Goal: Task Accomplishment & Management: Manage account settings

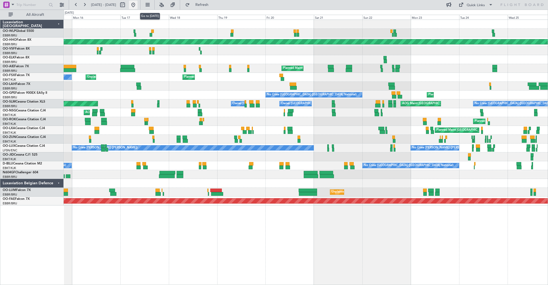
click at [138, 7] on button at bounding box center [133, 5] width 9 height 9
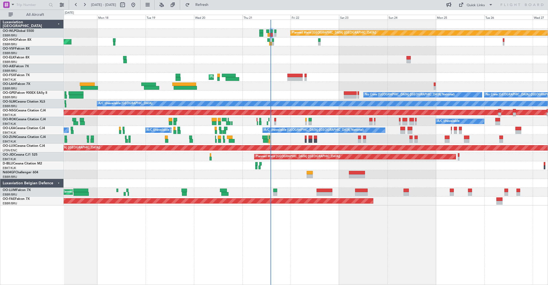
click at [355, 75] on div "Planned Maint Berlin (Brandenburg) AOG Maint Geneva (Cointrin) Planned Maint Ko…" at bounding box center [306, 113] width 484 height 186
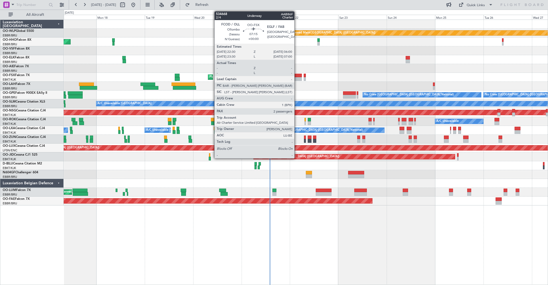
click at [297, 80] on div at bounding box center [294, 79] width 15 height 4
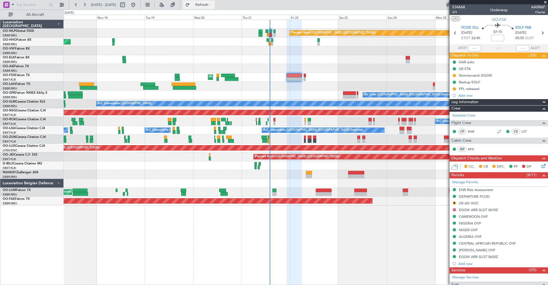
click at [211, 6] on span "Refresh" at bounding box center [202, 5] width 22 height 4
click at [206, 3] on button "Refresh" at bounding box center [199, 5] width 32 height 9
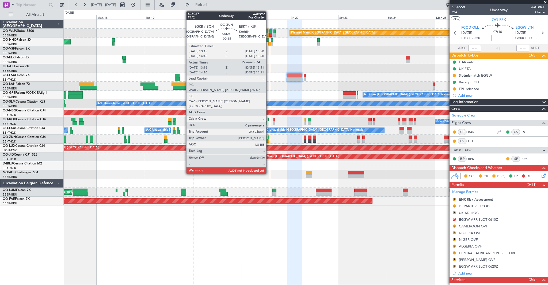
click at [269, 141] on div at bounding box center [268, 141] width 1 height 4
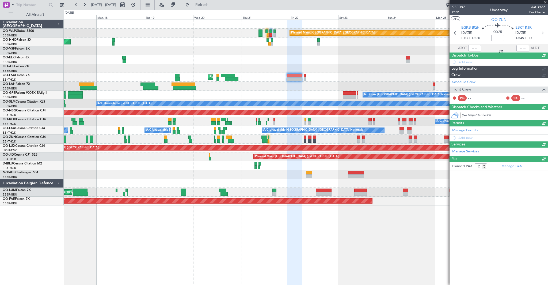
type input "-00:15"
type input "13:21"
type input "0"
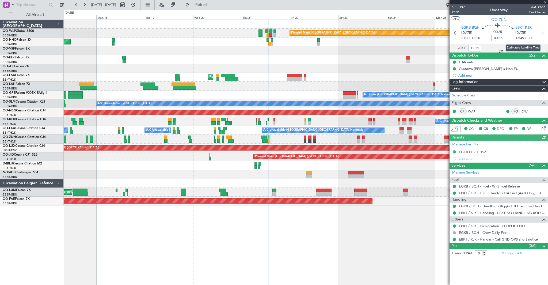
click at [525, 47] on div "Estimated Landing Time" at bounding box center [523, 47] width 35 height 7
click at [523, 48] on div at bounding box center [523, 48] width 13 height 6
click at [520, 48] on div at bounding box center [523, 48] width 13 height 6
click at [524, 49] on input "text" at bounding box center [523, 48] width 13 height 6
click at [285, 169] on div at bounding box center [306, 165] width 484 height 9
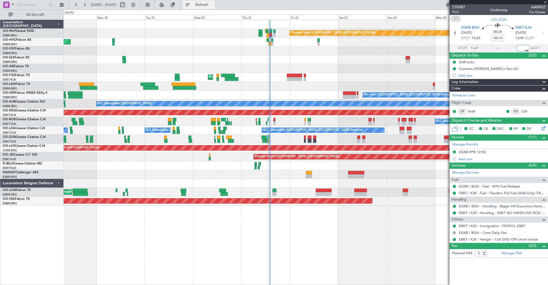
type input "13:50"
click at [213, 4] on span "Refresh" at bounding box center [202, 5] width 22 height 4
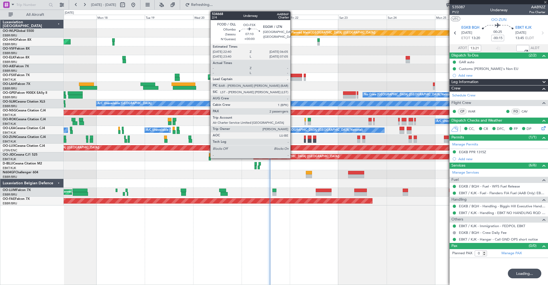
click at [293, 74] on div at bounding box center [294, 76] width 15 height 4
type input "2"
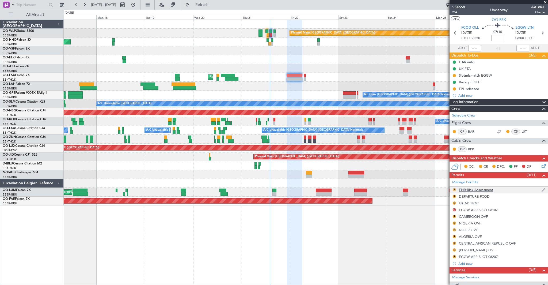
click at [456, 190] on button "R" at bounding box center [454, 189] width 3 height 3
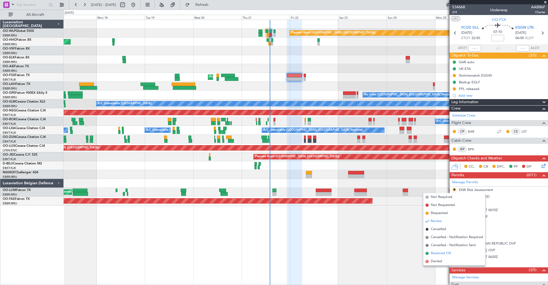
click at [446, 252] on span "Received OK" at bounding box center [441, 253] width 20 height 5
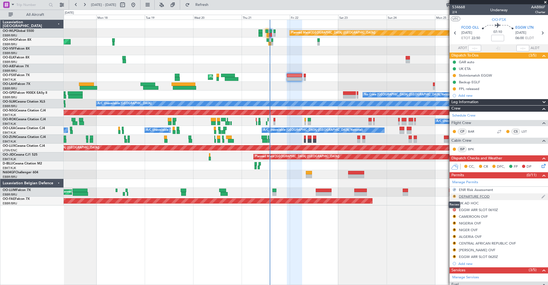
click at [455, 197] on button "R" at bounding box center [454, 196] width 3 height 3
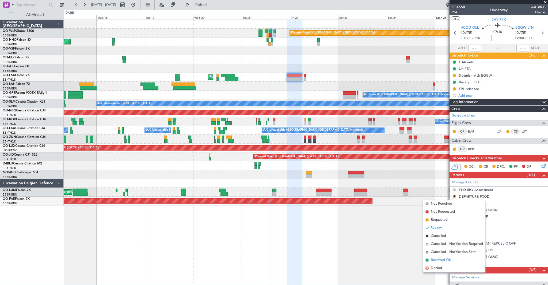
click at [444, 257] on span "Received OK" at bounding box center [441, 259] width 20 height 5
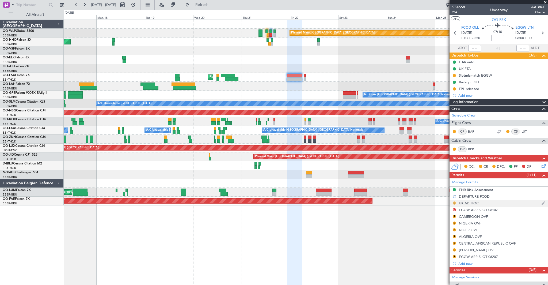
click at [454, 202] on button "R" at bounding box center [454, 202] width 3 height 3
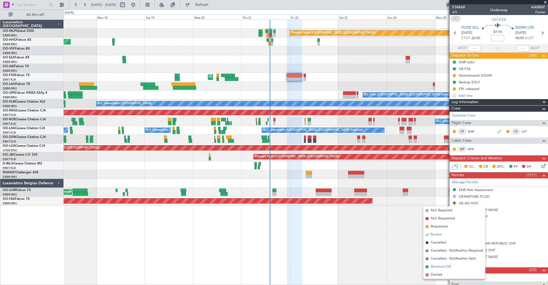
click at [450, 265] on span "Received OK" at bounding box center [441, 266] width 20 height 5
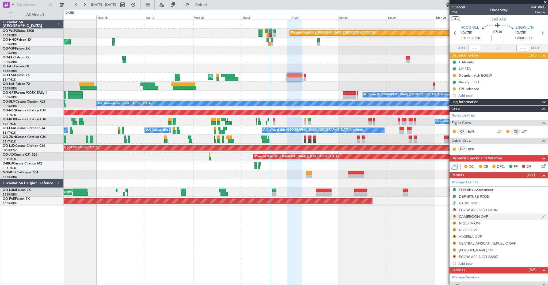
click at [455, 216] on button "R" at bounding box center [454, 216] width 3 height 3
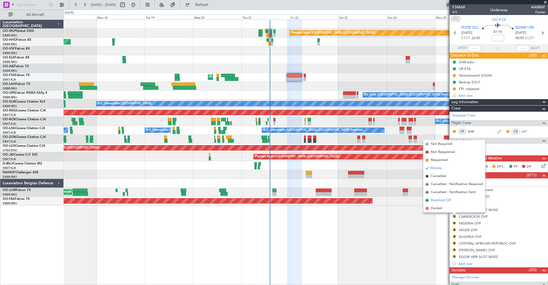
click at [444, 200] on span "Received OK" at bounding box center [441, 200] width 20 height 5
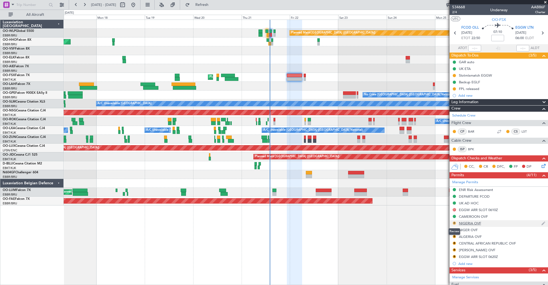
click at [455, 222] on button "R" at bounding box center [454, 222] width 3 height 3
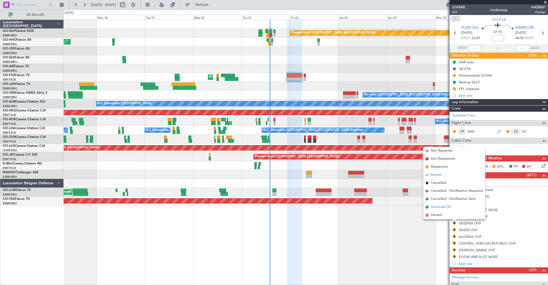
click at [447, 207] on span "Received OK" at bounding box center [441, 206] width 20 height 5
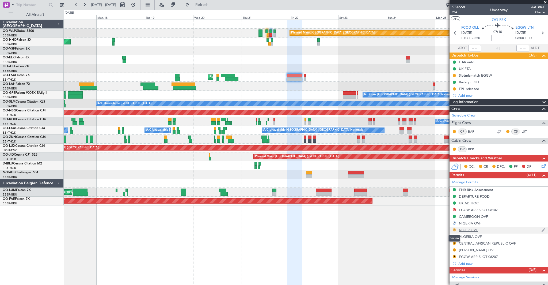
click at [454, 228] on button "R" at bounding box center [454, 229] width 3 height 3
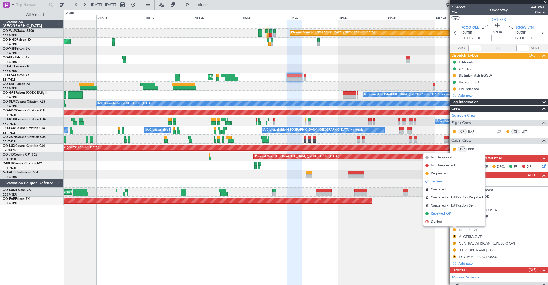
click at [446, 214] on span "Received OK" at bounding box center [441, 213] width 20 height 5
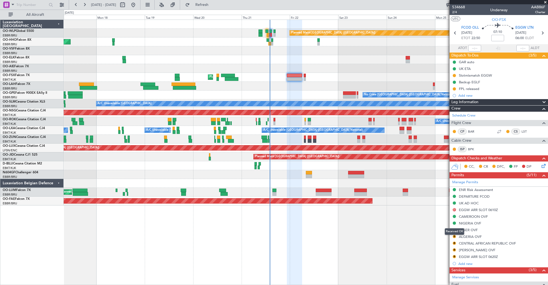
click at [454, 236] on mat-tooltip-component "Received OK" at bounding box center [454, 231] width 27 height 14
click at [454, 237] on button "R" at bounding box center [454, 236] width 3 height 3
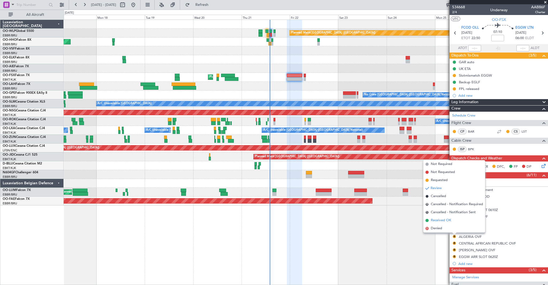
click at [444, 218] on span "Received OK" at bounding box center [441, 220] width 20 height 5
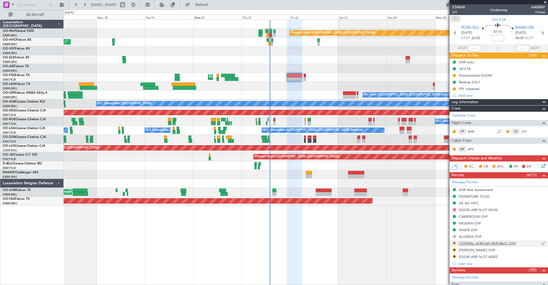
click at [455, 244] on button "R" at bounding box center [454, 243] width 3 height 3
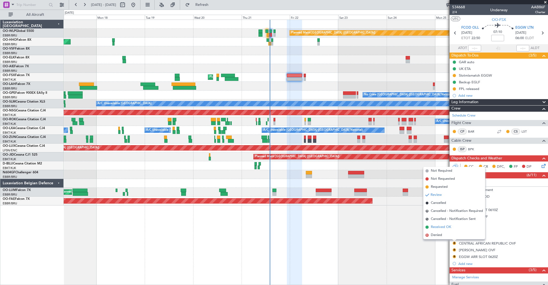
click at [446, 228] on span "Received OK" at bounding box center [441, 226] width 20 height 5
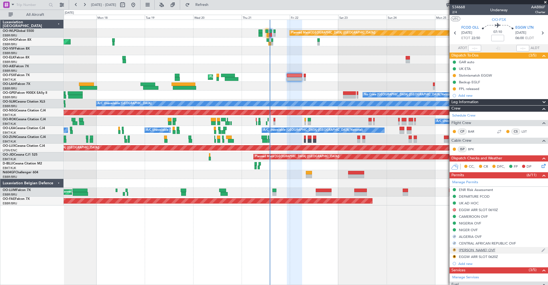
click at [456, 249] on button "R" at bounding box center [454, 249] width 3 height 3
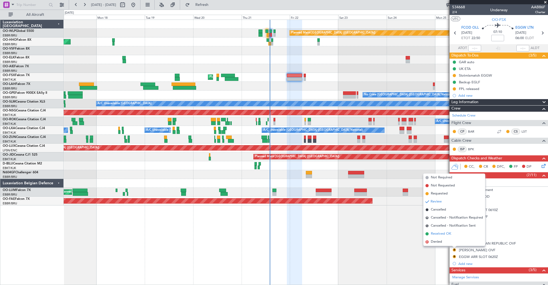
click at [446, 234] on span "Received OK" at bounding box center [441, 233] width 20 height 5
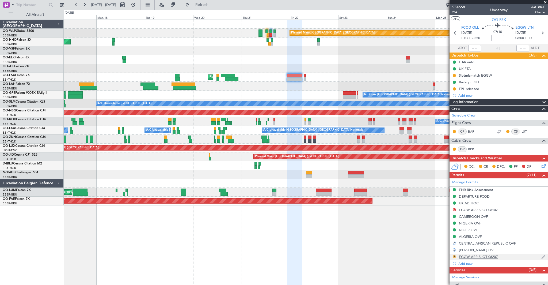
click at [455, 256] on button "R" at bounding box center [454, 256] width 3 height 3
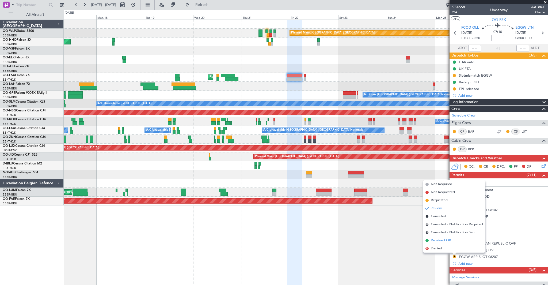
click at [444, 240] on span "Received OK" at bounding box center [441, 240] width 20 height 5
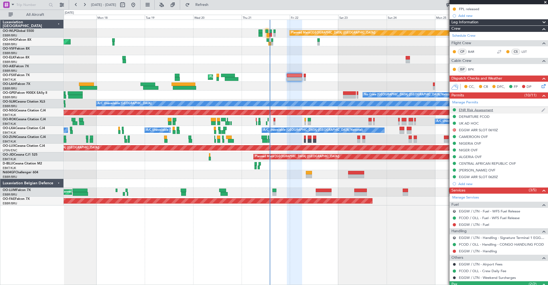
scroll to position [115, 0]
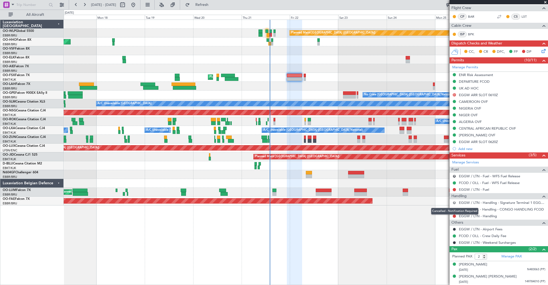
click at [455, 202] on button "R" at bounding box center [454, 202] width 3 height 3
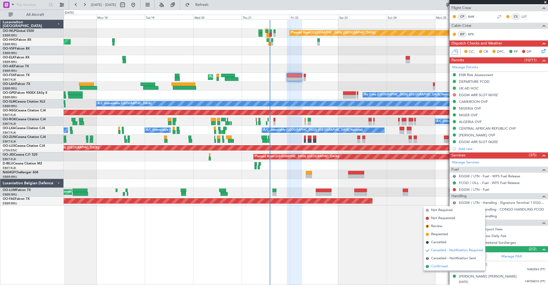
click at [447, 266] on span "Confirmed" at bounding box center [439, 266] width 17 height 5
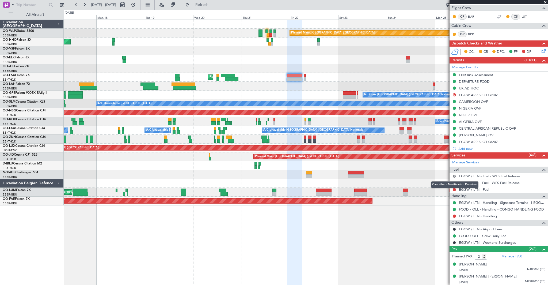
click at [455, 176] on button "R" at bounding box center [454, 176] width 3 height 3
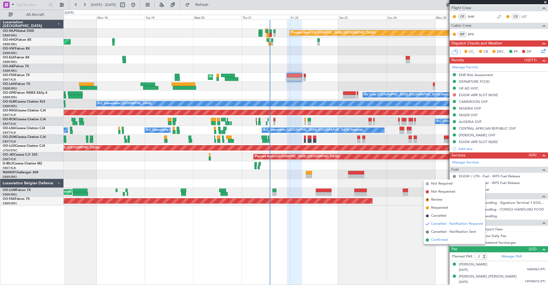
click at [440, 240] on span "Confirmed" at bounding box center [439, 239] width 17 height 5
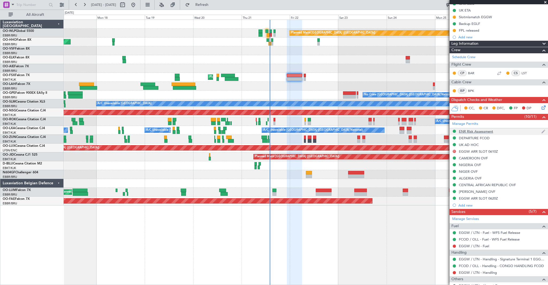
scroll to position [0, 0]
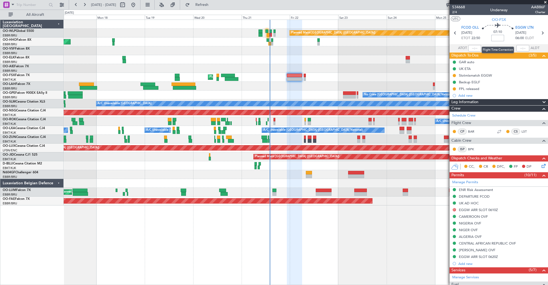
click at [500, 38] on input at bounding box center [498, 38] width 13 height 6
type input "+00:10"
click at [484, 198] on div "DEPARTURE FCOD" at bounding box center [499, 196] width 99 height 7
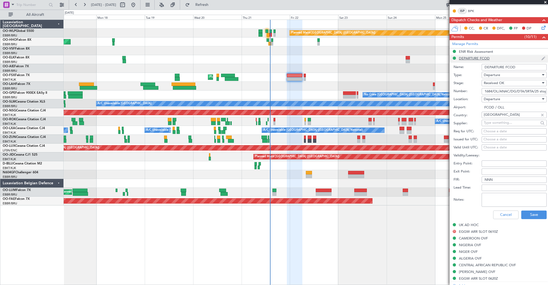
scroll to position [155, 0]
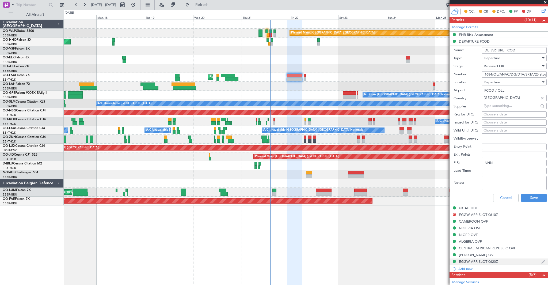
click at [493, 260] on div "EGGW ARR SLOT 0620Z" at bounding box center [478, 261] width 39 height 5
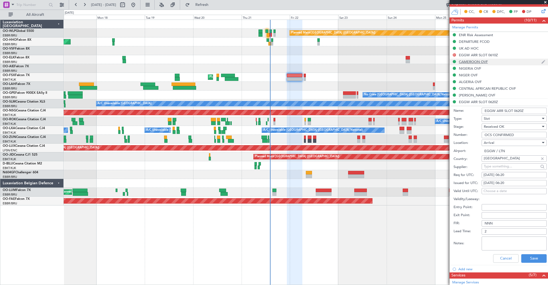
scroll to position [155, 0]
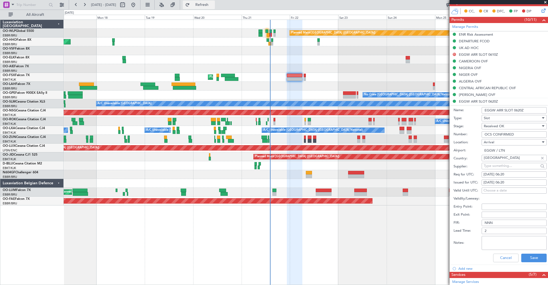
click at [215, 8] on button "Refresh" at bounding box center [199, 5] width 32 height 9
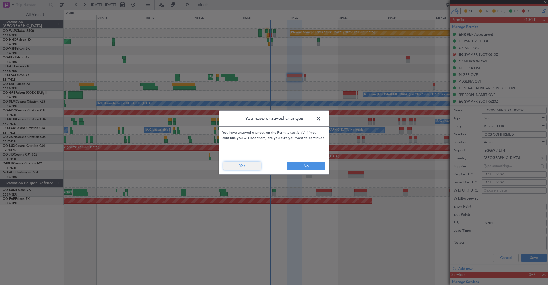
click at [245, 166] on button "Yes" at bounding box center [242, 165] width 38 height 9
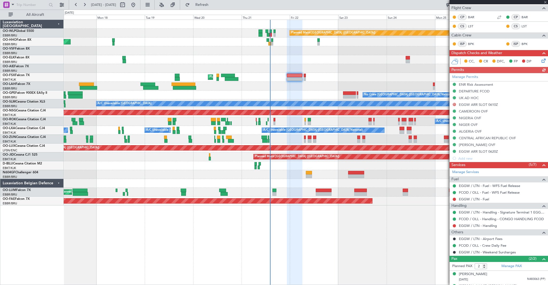
scroll to position [124, 0]
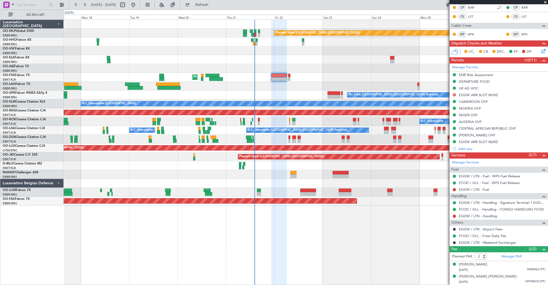
click at [282, 144] on div "Planned Maint Berlin (Brandenburg) AOG Maint Geneva (Cointrin) Planned Maint Ko…" at bounding box center [306, 113] width 484 height 186
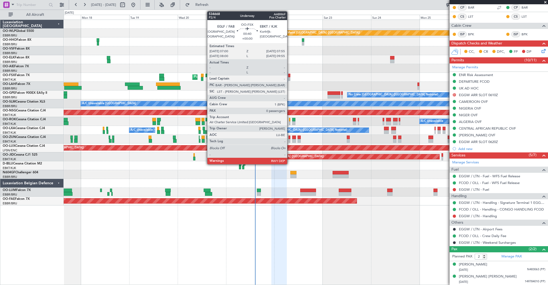
click at [290, 74] on div at bounding box center [289, 76] width 2 height 4
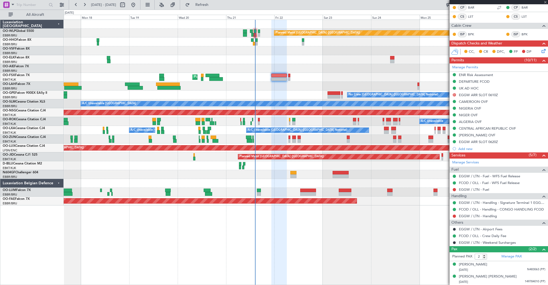
type input "0"
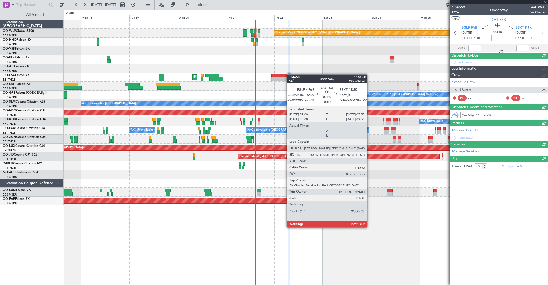
scroll to position [0, 0]
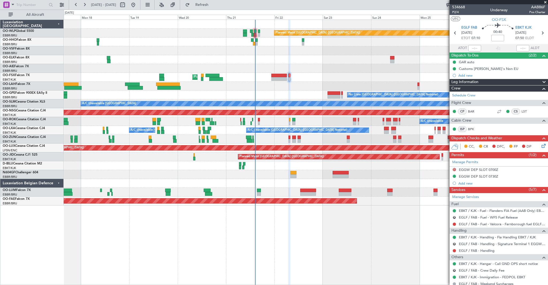
click at [490, 177] on mat-tooltip-component "EGGW DEP SLOT 0700Z" at bounding box center [478, 179] width 43 height 14
click at [470, 177] on div "EGGW DEP SLOT 0730Z" at bounding box center [478, 176] width 39 height 5
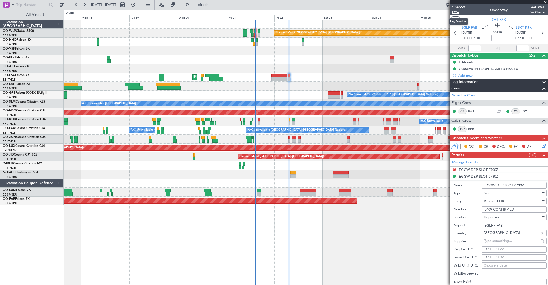
click at [456, 12] on span "P2/4" at bounding box center [458, 12] width 13 height 5
click at [213, 5] on span "Refresh" at bounding box center [202, 5] width 22 height 4
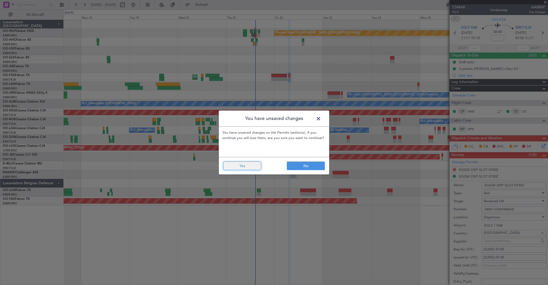
click at [246, 167] on button "Yes" at bounding box center [242, 165] width 38 height 9
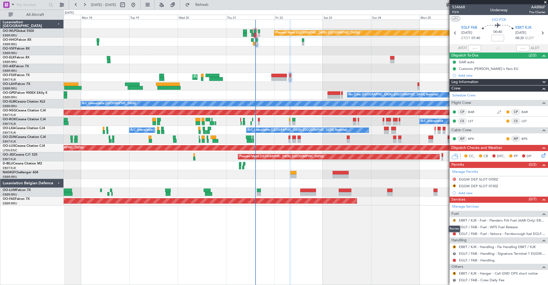
click at [455, 220] on button "R" at bounding box center [454, 220] width 3 height 3
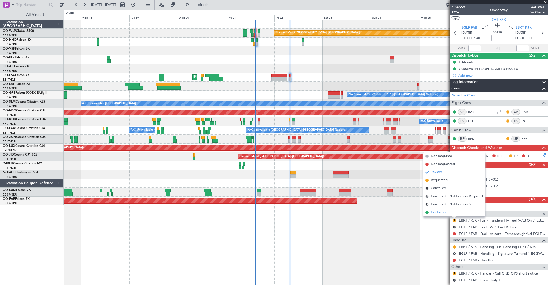
click at [437, 214] on span "Confirmed" at bounding box center [439, 212] width 17 height 5
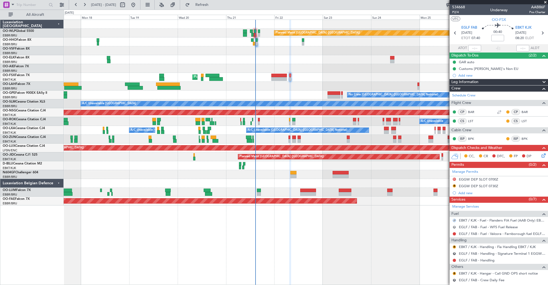
click at [454, 227] on button "R" at bounding box center [454, 226] width 3 height 3
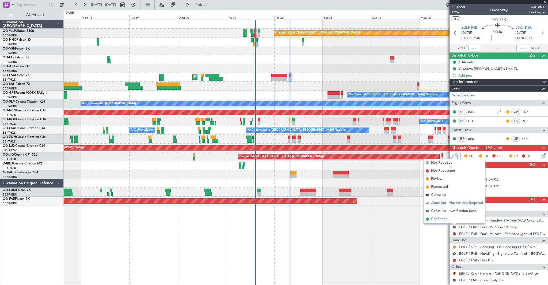
click at [444, 220] on span "Confirmed" at bounding box center [439, 218] width 17 height 5
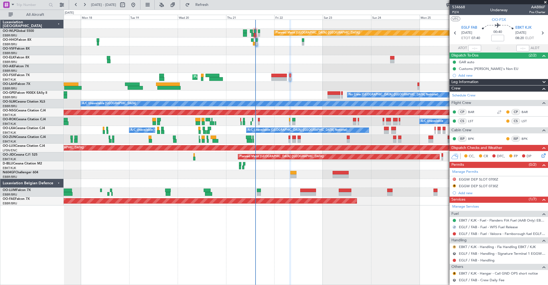
click at [454, 247] on button "R" at bounding box center [454, 246] width 3 height 3
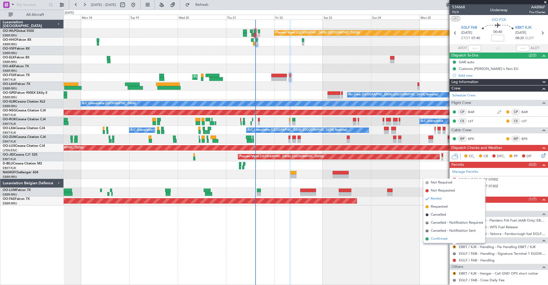
click at [444, 240] on span "Confirmed" at bounding box center [439, 238] width 17 height 5
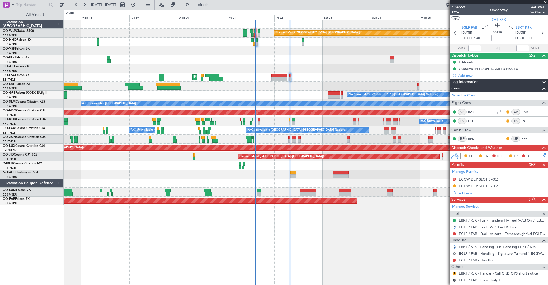
click at [455, 254] on button "R" at bounding box center [454, 253] width 3 height 3
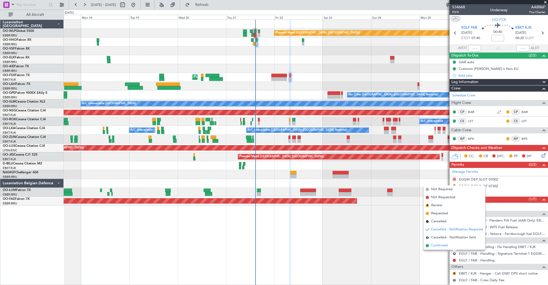
click at [441, 247] on span "Confirmed" at bounding box center [439, 245] width 17 height 5
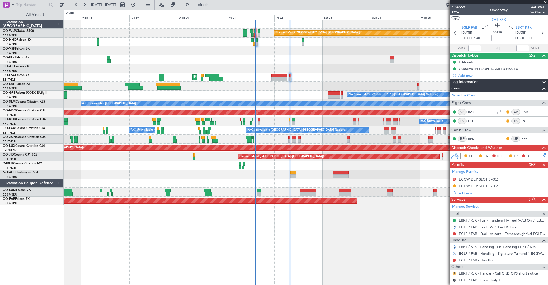
click at [455, 273] on button "R" at bounding box center [454, 273] width 3 height 3
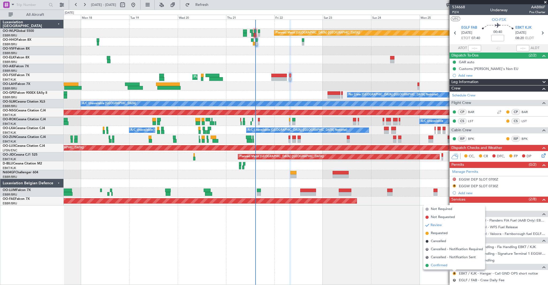
click at [446, 267] on span "Confirmed" at bounding box center [439, 265] width 17 height 5
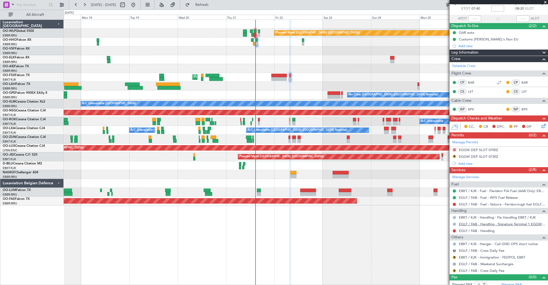
scroll to position [31, 0]
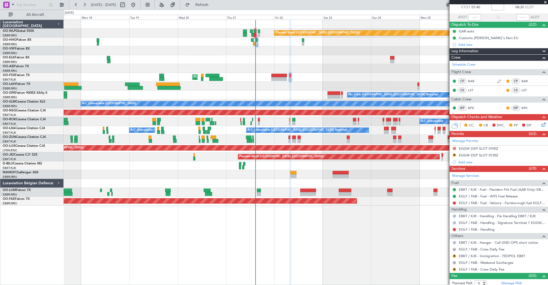
click at [454, 250] on button "R" at bounding box center [454, 249] width 3 height 3
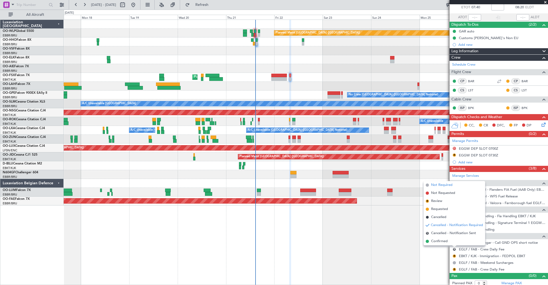
click at [436, 185] on span "Not Required" at bounding box center [441, 184] width 21 height 5
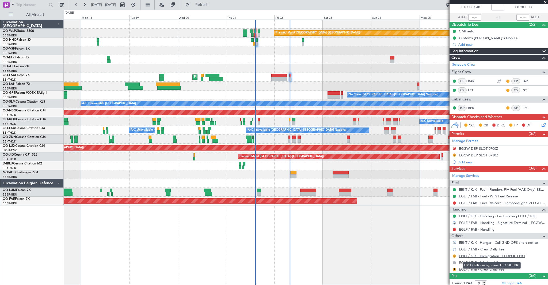
click at [470, 255] on link "EBKT / KJK - Immigration - FEDPOL EBKT" at bounding box center [492, 256] width 66 height 5
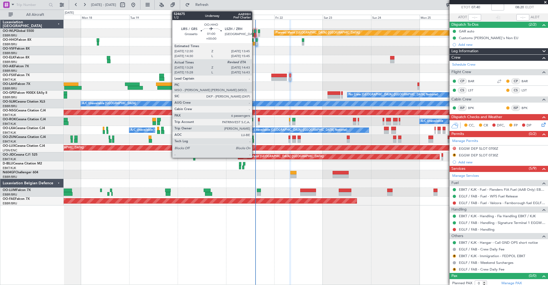
click at [255, 44] on div at bounding box center [254, 44] width 3 height 4
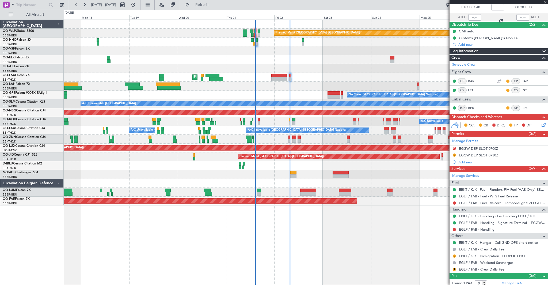
type input "13:38"
type input "6"
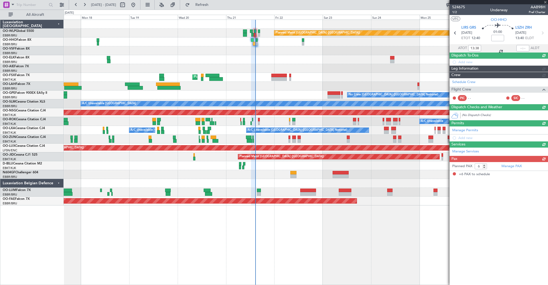
scroll to position [0, 0]
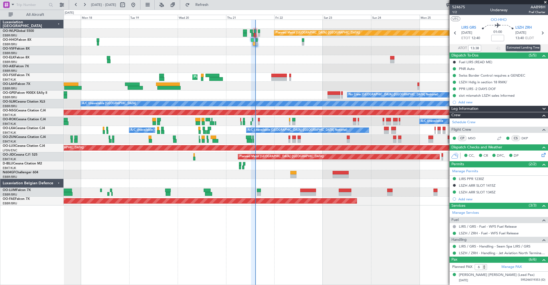
click at [519, 48] on div "Estimated Landing Time" at bounding box center [523, 47] width 35 height 7
click at [520, 48] on div "Estimated Landing Time" at bounding box center [520, 47] width 35 height 7
click at [522, 50] on input "text" at bounding box center [523, 48] width 13 height 6
type input "14:34"
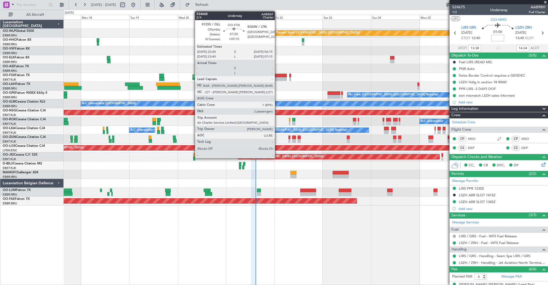
click at [277, 79] on div at bounding box center [279, 79] width 16 height 4
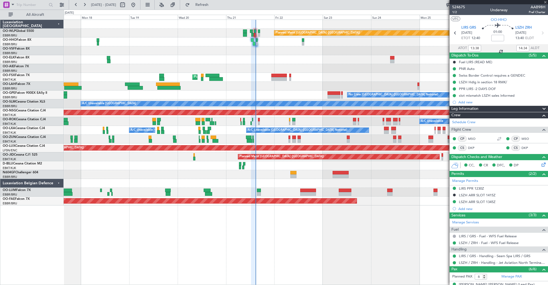
type input "+00:10"
type input "2"
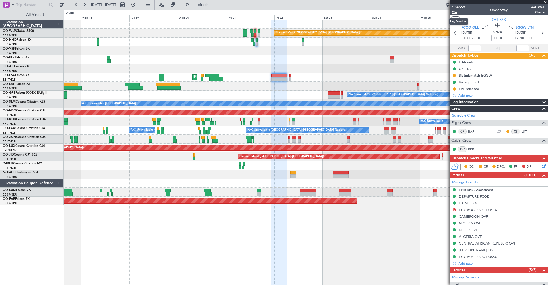
click at [454, 13] on span "2/4" at bounding box center [458, 12] width 13 height 5
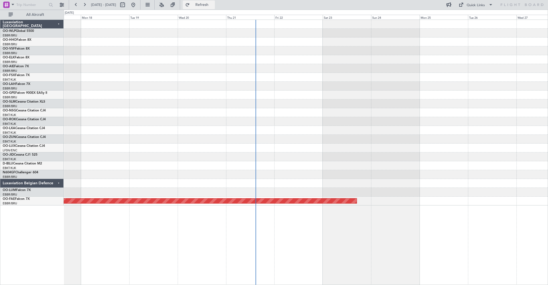
click at [213, 4] on span "Refresh" at bounding box center [202, 5] width 22 height 4
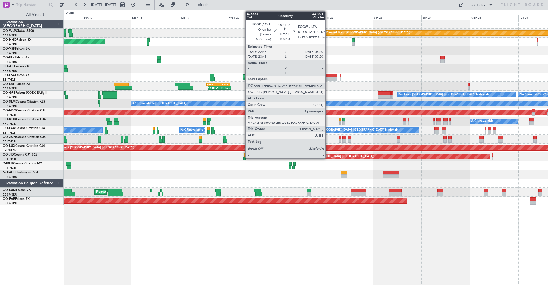
click at [328, 77] on div at bounding box center [330, 79] width 16 height 4
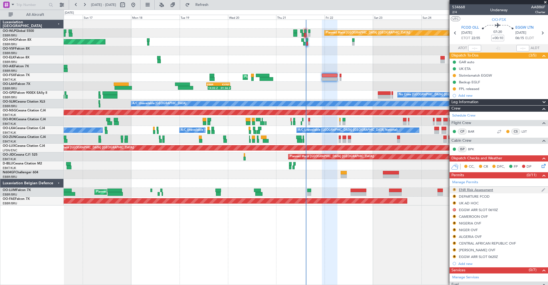
click at [455, 189] on button "R" at bounding box center [454, 189] width 3 height 3
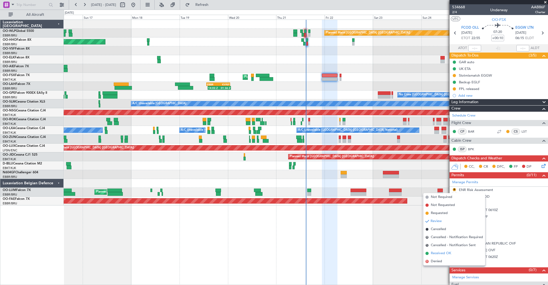
click at [442, 254] on span "Received OK" at bounding box center [441, 253] width 20 height 5
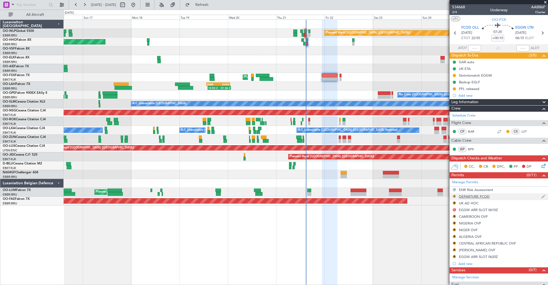
click at [454, 195] on button "R" at bounding box center [454, 196] width 3 height 3
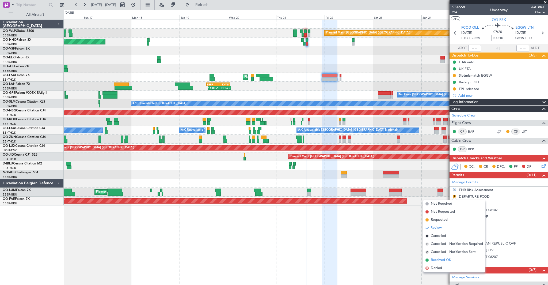
click at [441, 258] on span "Received OK" at bounding box center [441, 259] width 20 height 5
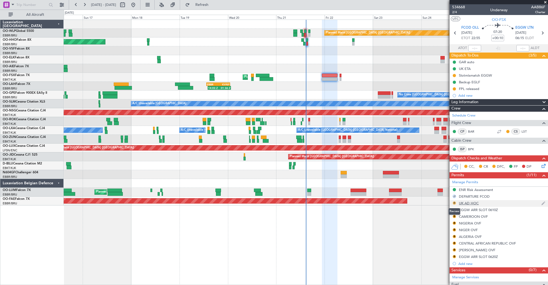
click at [454, 203] on button "R" at bounding box center [454, 202] width 3 height 3
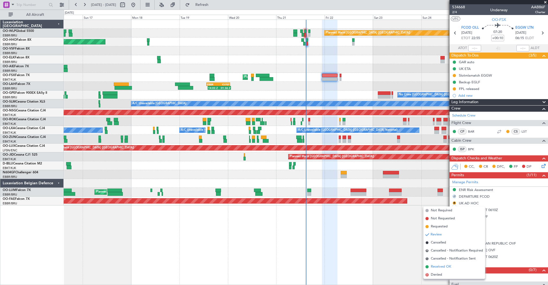
click at [445, 264] on span "Received OK" at bounding box center [441, 266] width 20 height 5
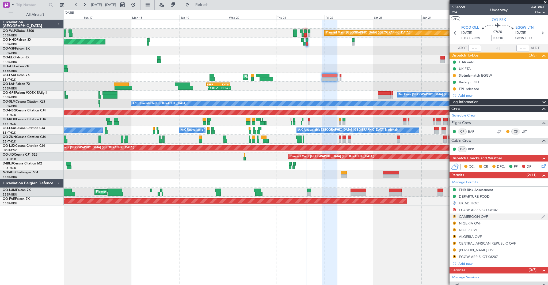
click at [455, 216] on button "R" at bounding box center [454, 216] width 3 height 3
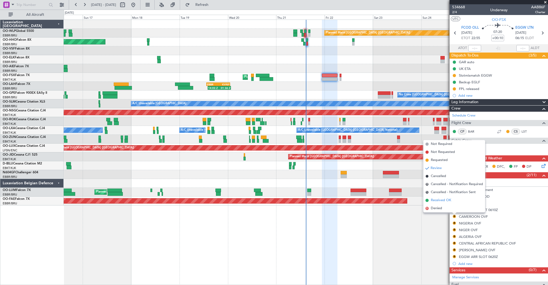
click at [443, 199] on span "Received OK" at bounding box center [441, 200] width 20 height 5
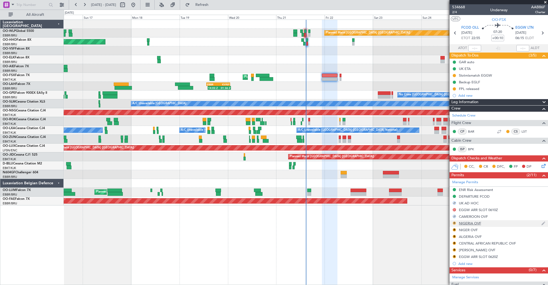
click at [454, 222] on button "R" at bounding box center [454, 222] width 3 height 3
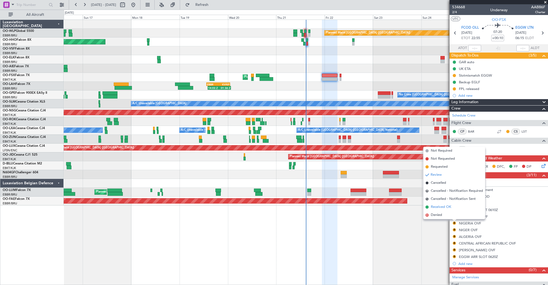
click at [444, 207] on span "Received OK" at bounding box center [441, 206] width 20 height 5
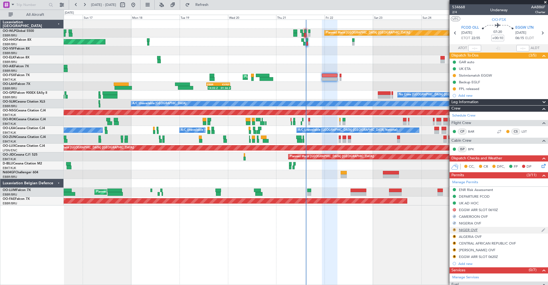
click at [454, 230] on button "R" at bounding box center [454, 229] width 3 height 3
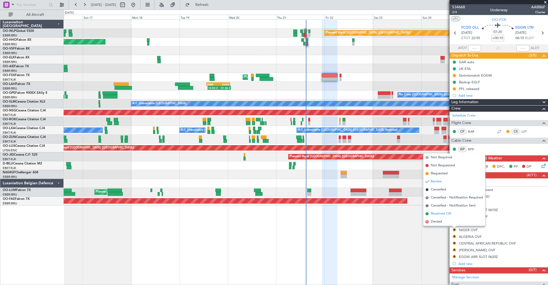
click at [444, 212] on span "Received OK" at bounding box center [441, 213] width 20 height 5
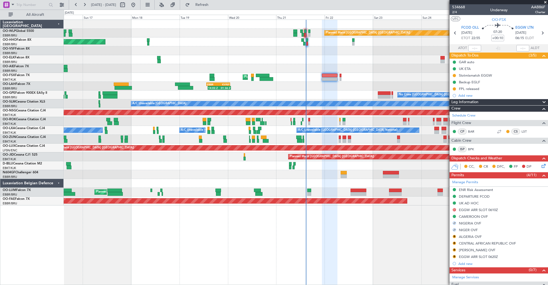
click at [455, 238] on mat-tooltip-component "Review" at bounding box center [454, 245] width 19 height 14
click at [454, 236] on button "R" at bounding box center [454, 236] width 3 height 3
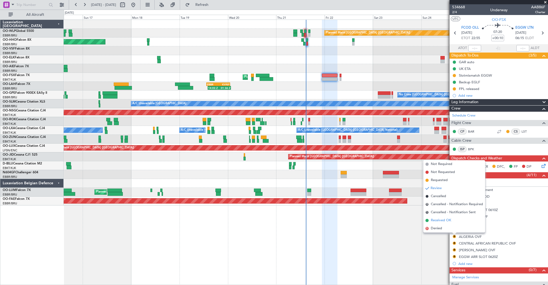
click at [440, 220] on span "Received OK" at bounding box center [441, 220] width 20 height 5
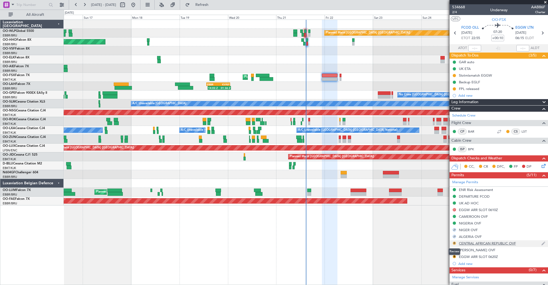
click at [454, 243] on button "R" at bounding box center [454, 243] width 3 height 3
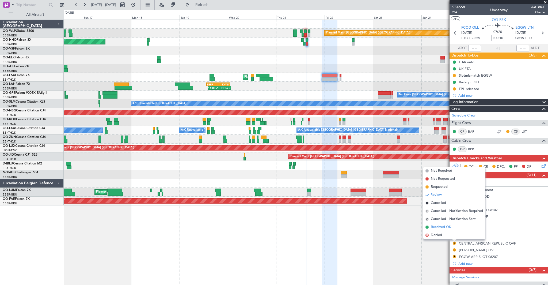
click at [446, 224] on span "Received OK" at bounding box center [441, 226] width 20 height 5
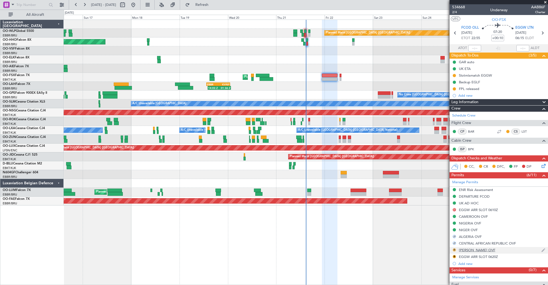
click at [455, 250] on button "R" at bounding box center [454, 249] width 3 height 3
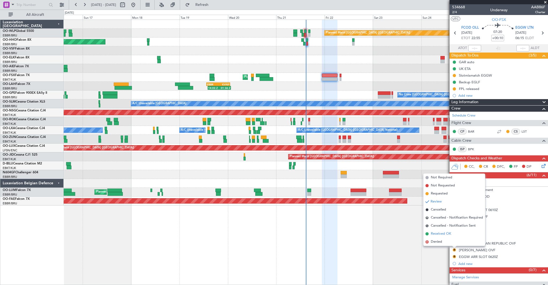
click at [442, 233] on span "Received OK" at bounding box center [441, 233] width 20 height 5
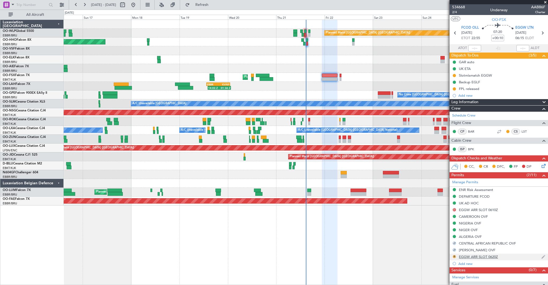
click at [455, 256] on button "R" at bounding box center [454, 256] width 3 height 3
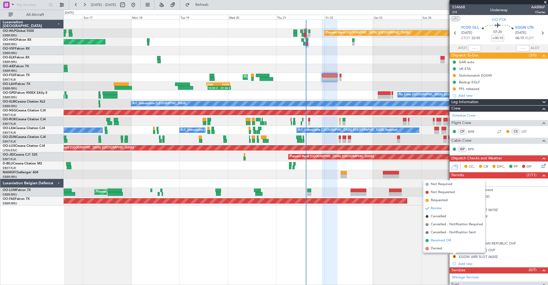
click at [445, 239] on span "Received OK" at bounding box center [441, 240] width 20 height 5
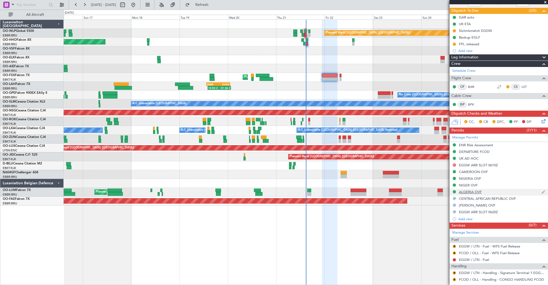
scroll to position [46, 0]
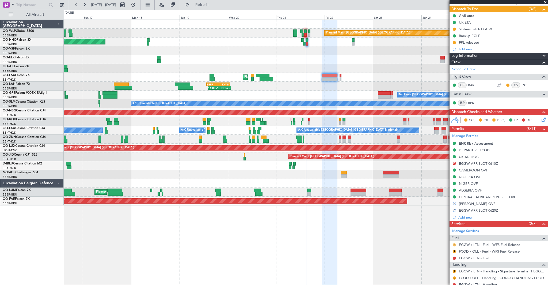
click at [455, 245] on button "R" at bounding box center [454, 244] width 3 height 3
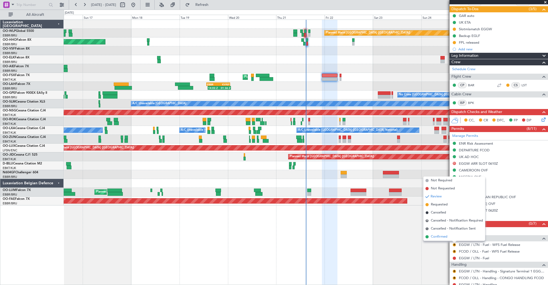
click at [445, 237] on span "Confirmed" at bounding box center [439, 236] width 17 height 5
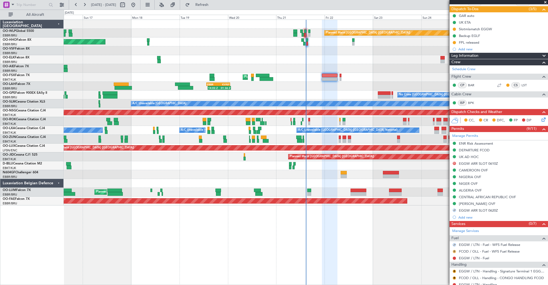
click at [455, 251] on button "R" at bounding box center [454, 251] width 3 height 3
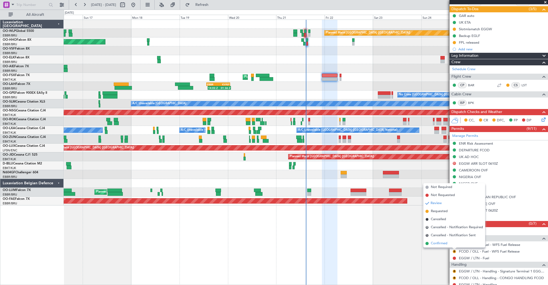
click at [444, 243] on span "Confirmed" at bounding box center [439, 243] width 17 height 5
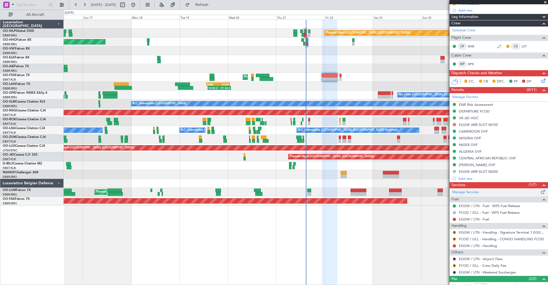
scroll to position [88, 0]
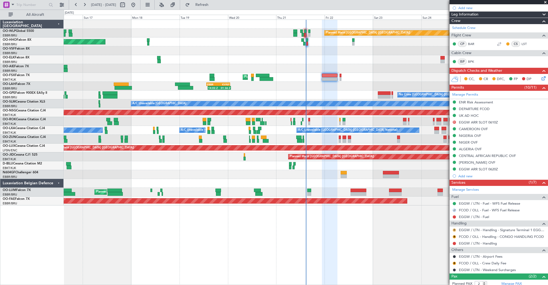
click at [455, 230] on button "R" at bounding box center [454, 229] width 3 height 3
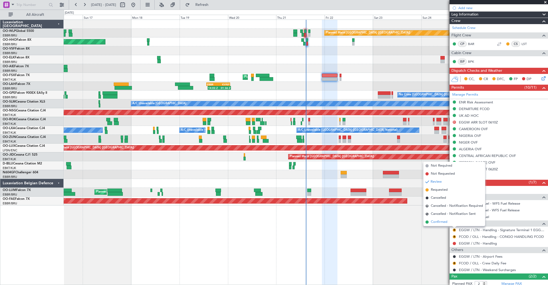
click at [447, 224] on span "Confirmed" at bounding box center [439, 221] width 17 height 5
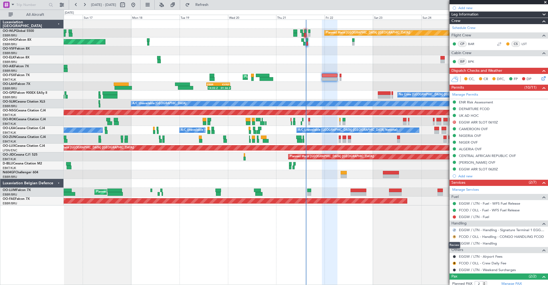
click at [455, 236] on button "R" at bounding box center [454, 236] width 3 height 3
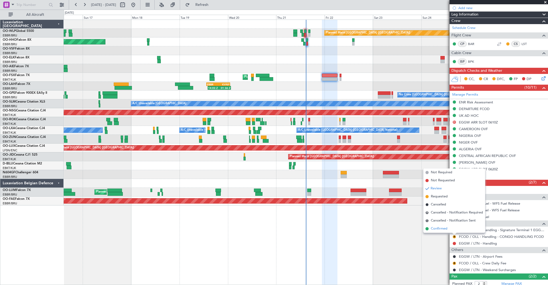
click at [444, 229] on span "Confirmed" at bounding box center [439, 228] width 17 height 5
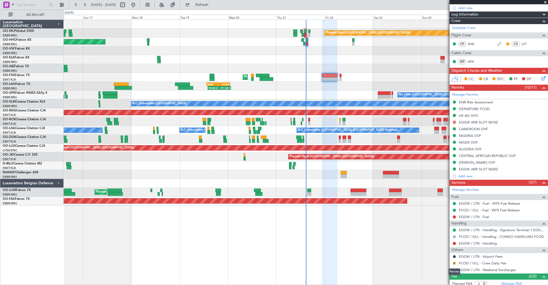
click at [454, 263] on button "R" at bounding box center [454, 263] width 3 height 3
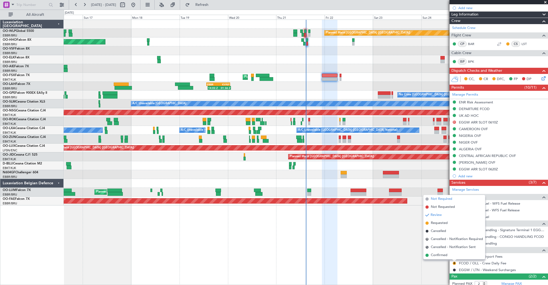
click at [432, 199] on span "Not Required" at bounding box center [441, 198] width 21 height 5
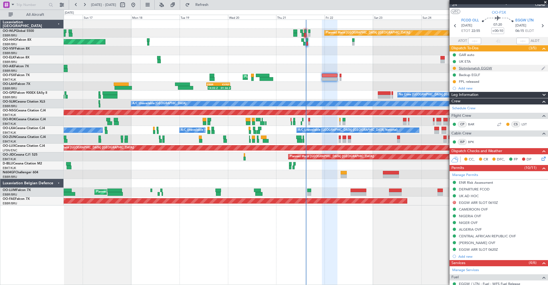
scroll to position [5, 0]
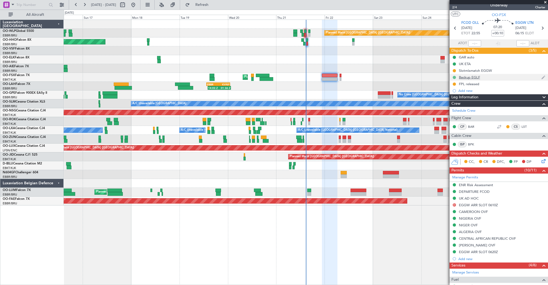
click at [455, 77] on button at bounding box center [454, 77] width 3 height 3
click at [460, 109] on span "Cancelled" at bounding box center [455, 108] width 15 height 5
click at [455, 69] on div at bounding box center [454, 71] width 4 height 4
click at [455, 71] on button at bounding box center [454, 70] width 3 height 3
click at [452, 96] on span "Completed" at bounding box center [457, 94] width 18 height 5
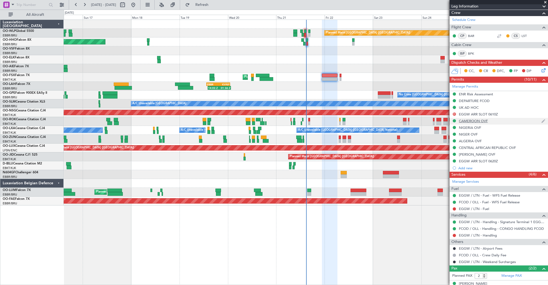
scroll to position [0, 0]
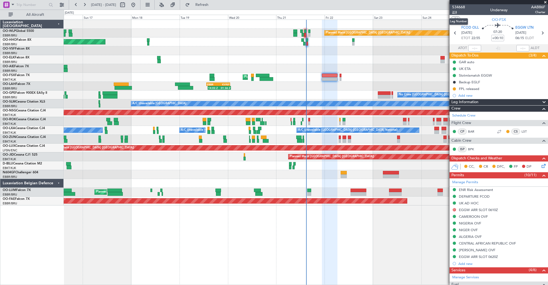
click at [453, 12] on span "2/4" at bounding box center [458, 12] width 13 height 5
click at [213, 6] on span "Refresh" at bounding box center [202, 5] width 22 height 4
click at [543, 164] on icon at bounding box center [543, 165] width 4 height 4
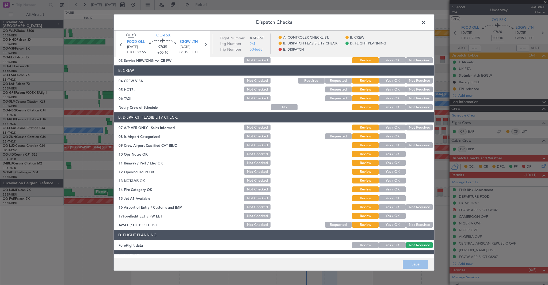
scroll to position [56, 0]
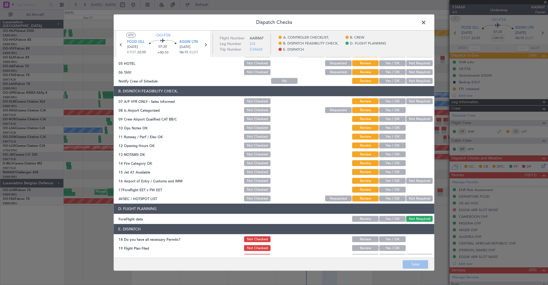
click at [399, 197] on button "Yes / OK" at bounding box center [392, 199] width 27 height 6
click at [396, 189] on button "Yes / OK" at bounding box center [392, 190] width 27 height 6
click at [399, 183] on button "Yes / OK" at bounding box center [392, 181] width 27 height 6
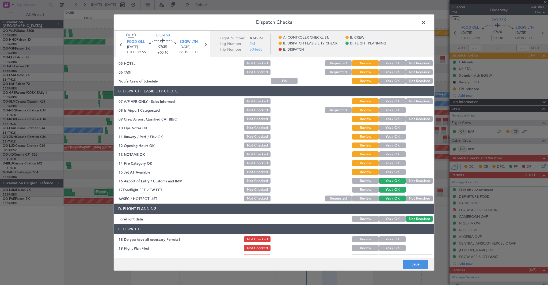
click at [399, 172] on button "Yes / OK" at bounding box center [392, 172] width 27 height 6
click at [398, 163] on button "Yes / OK" at bounding box center [392, 163] width 27 height 6
click at [395, 153] on button "Yes / OK" at bounding box center [392, 155] width 27 height 6
click at [394, 143] on button "Yes / OK" at bounding box center [392, 146] width 27 height 6
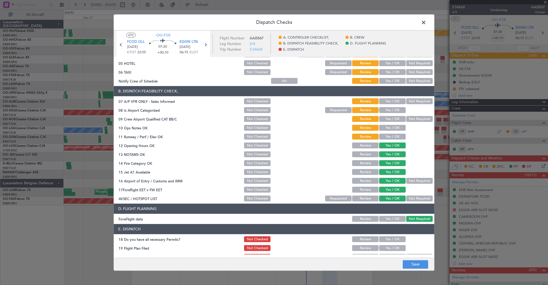
click at [394, 135] on button "Yes / OK" at bounding box center [392, 137] width 27 height 6
click at [394, 129] on button "Yes / OK" at bounding box center [392, 128] width 27 height 6
click at [393, 120] on button "Yes / OK" at bounding box center [392, 119] width 27 height 6
click at [394, 111] on button "Yes / OK" at bounding box center [392, 110] width 27 height 6
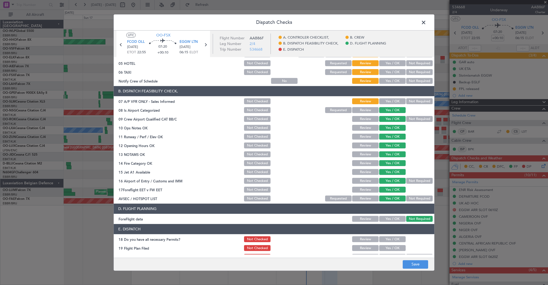
click at [394, 98] on div "Yes / OK" at bounding box center [392, 101] width 27 height 7
click at [395, 101] on button "Yes / OK" at bounding box center [392, 102] width 27 height 6
click at [411, 119] on button "Not Required" at bounding box center [419, 119] width 27 height 6
click at [393, 80] on button "Yes / OK" at bounding box center [392, 81] width 27 height 6
click at [410, 72] on button "Not Required" at bounding box center [419, 72] width 27 height 6
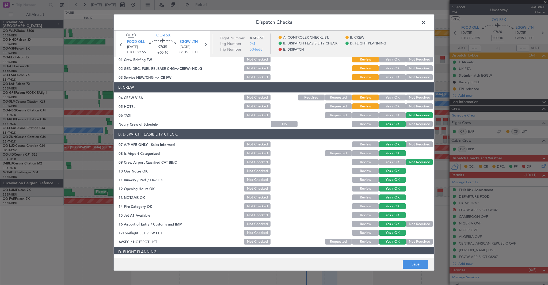
scroll to position [11, 0]
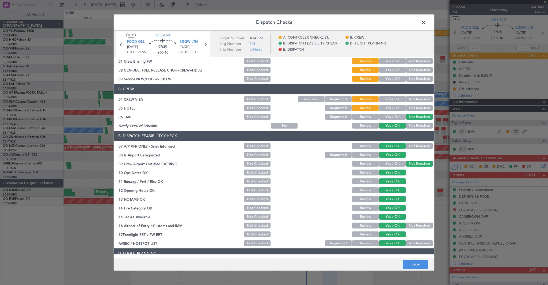
click at [416, 110] on button "Not Required" at bounding box center [419, 108] width 27 height 6
click at [416, 101] on button "Not Required" at bounding box center [419, 99] width 27 height 6
click at [399, 80] on button "Yes / OK" at bounding box center [392, 79] width 27 height 6
click at [392, 69] on button "Yes / OK" at bounding box center [392, 70] width 27 height 6
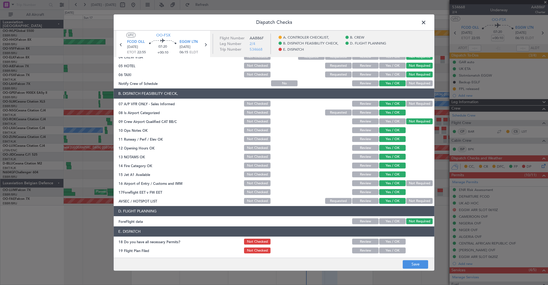
scroll to position [73, 0]
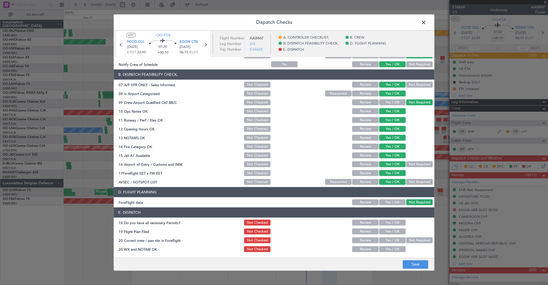
click at [395, 221] on button "Yes / OK" at bounding box center [392, 223] width 27 height 6
click at [396, 233] on button "Yes / OK" at bounding box center [392, 232] width 27 height 6
click at [397, 244] on div "Yes / OK" at bounding box center [392, 240] width 27 height 7
click at [395, 242] on button "Yes / OK" at bounding box center [392, 240] width 27 height 6
click at [395, 249] on button "Yes / OK" at bounding box center [392, 249] width 27 height 6
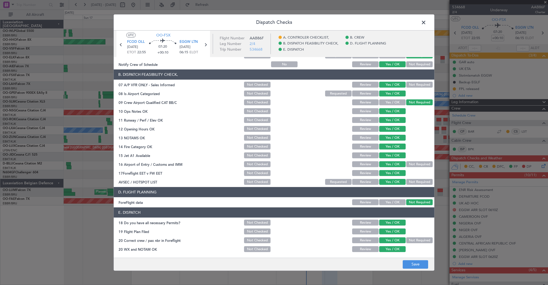
click at [416, 269] on footer "Save" at bounding box center [274, 264] width 321 height 13
click at [415, 265] on button "Save" at bounding box center [415, 264] width 25 height 9
click at [427, 20] on span at bounding box center [427, 23] width 0 height 11
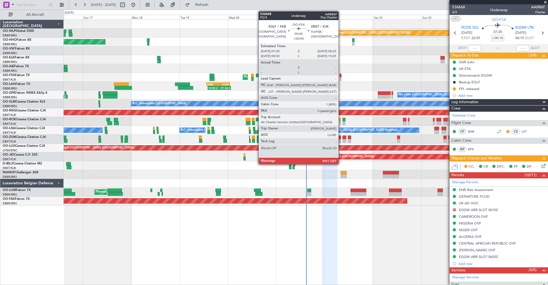
click at [341, 79] on div at bounding box center [341, 79] width 2 height 4
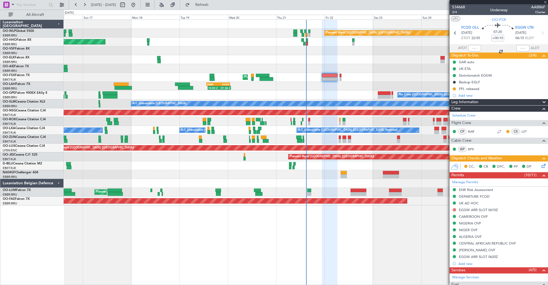
type input "0"
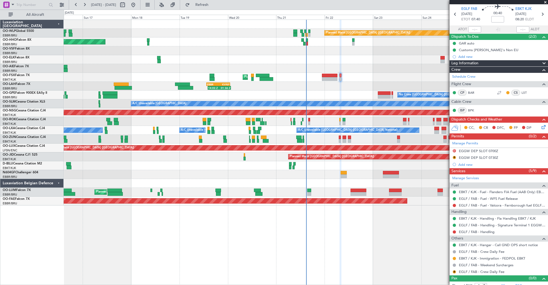
scroll to position [0, 0]
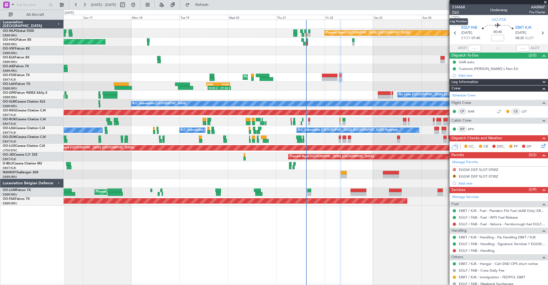
click at [458, 13] on span "P2/4" at bounding box center [458, 12] width 13 height 5
click at [213, 4] on span "Refresh" at bounding box center [202, 5] width 22 height 4
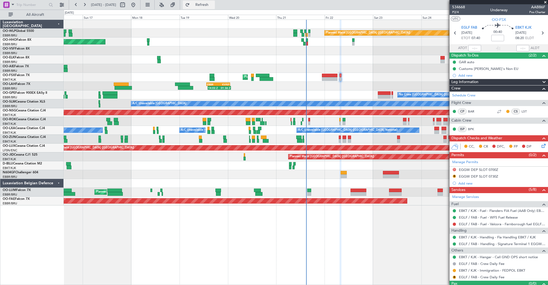
click at [213, 6] on span "Refresh" at bounding box center [202, 5] width 22 height 4
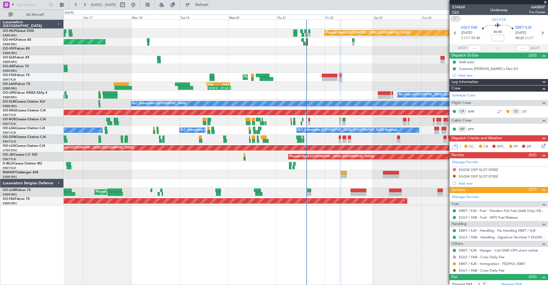
click at [454, 13] on span "P2/4" at bounding box center [458, 12] width 13 height 5
click at [457, 12] on span "P2/4" at bounding box center [458, 12] width 13 height 5
click at [213, 6] on span "Refresh" at bounding box center [202, 5] width 22 height 4
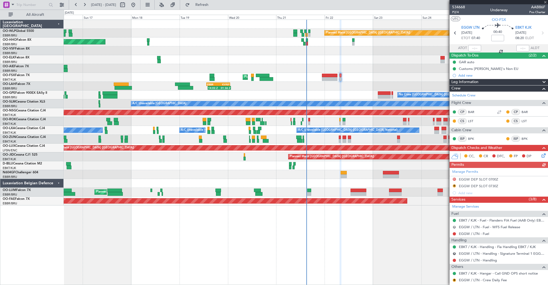
click at [454, 225] on button "R" at bounding box center [454, 226] width 3 height 3
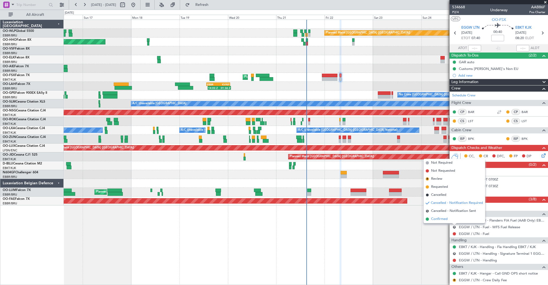
click at [443, 219] on span "Confirmed" at bounding box center [439, 218] width 17 height 5
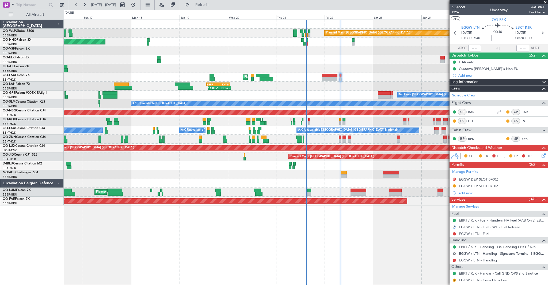
click at [454, 253] on button "R" at bounding box center [454, 253] width 3 height 3
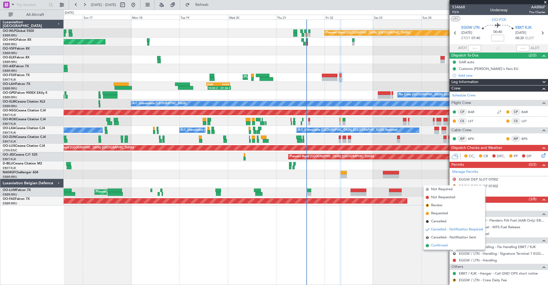
click at [444, 244] on span "Confirmed" at bounding box center [439, 245] width 17 height 5
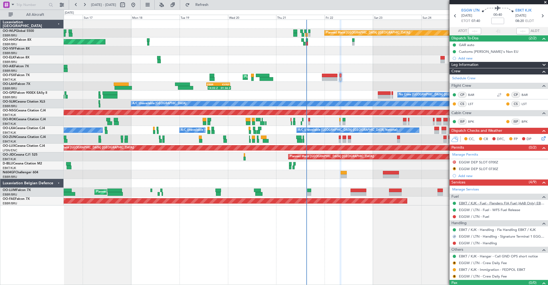
scroll to position [27, 0]
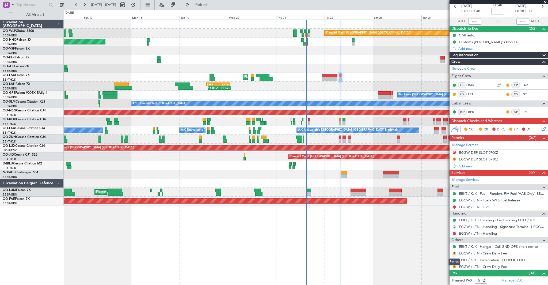
click at [455, 253] on button "R" at bounding box center [454, 253] width 3 height 3
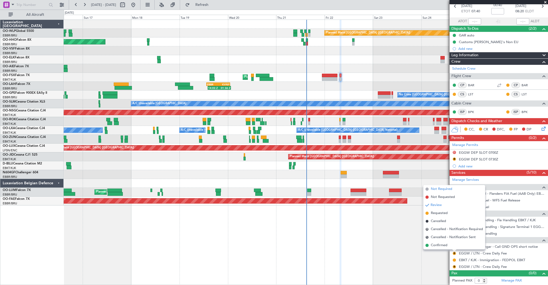
click at [433, 188] on span "Not Required" at bounding box center [441, 188] width 21 height 5
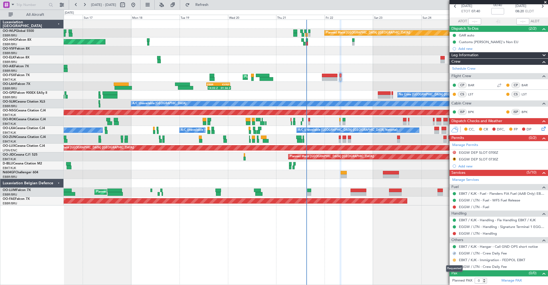
click at [455, 258] on button at bounding box center [454, 259] width 3 height 3
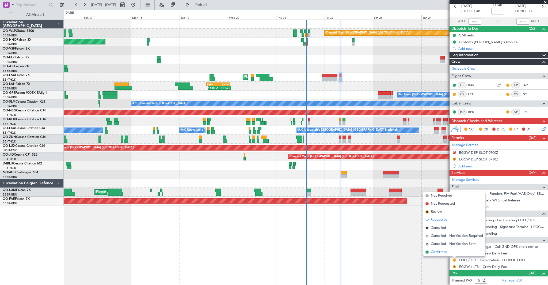
click at [438, 252] on span "Confirmed" at bounding box center [439, 251] width 17 height 5
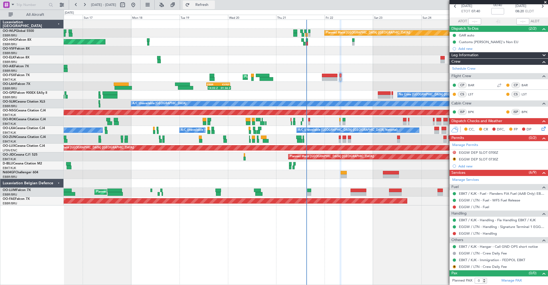
click at [213, 3] on span "Refresh" at bounding box center [202, 5] width 22 height 4
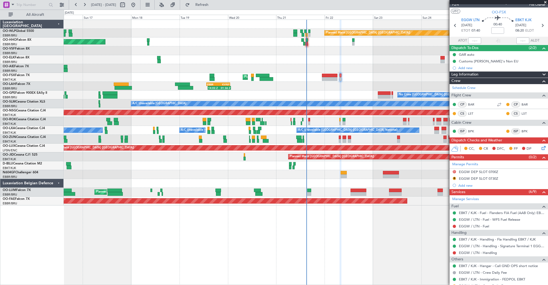
scroll to position [0, 0]
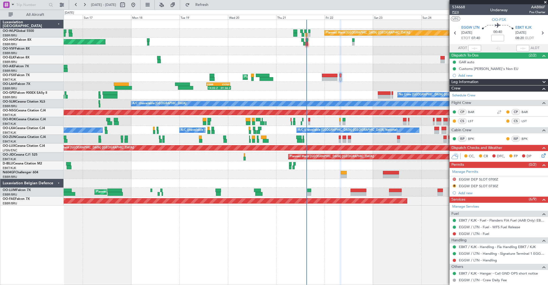
click at [455, 11] on span "P2/4" at bounding box center [458, 12] width 13 height 5
click at [213, 3] on span "Refresh" at bounding box center [202, 5] width 22 height 4
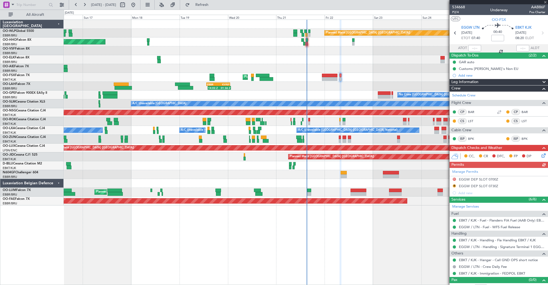
click at [454, 186] on div "Manage Permits D EGGW DEP SLOT 0700Z R EGGW DEP SLOT 0730Z Add new" at bounding box center [499, 182] width 99 height 28
click at [455, 185] on button "R" at bounding box center [454, 185] width 3 height 3
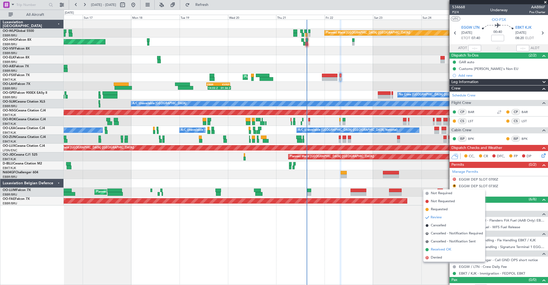
click at [442, 249] on span "Received OK" at bounding box center [441, 249] width 20 height 5
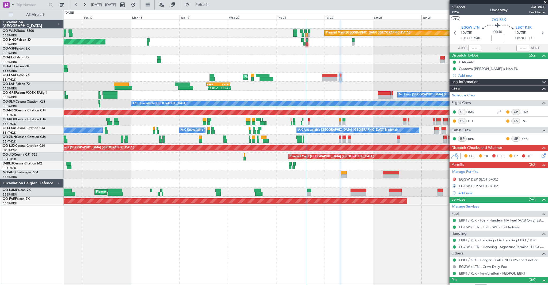
scroll to position [7, 0]
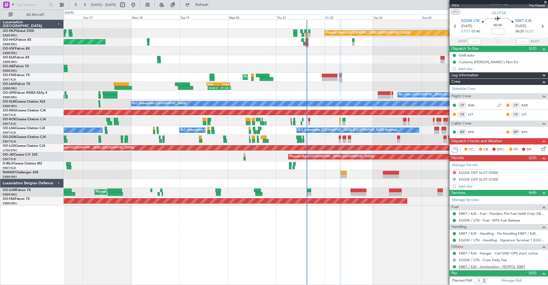
click at [515, 267] on link "EBKT / KJK - Immigration - FEDPOL EBKT" at bounding box center [492, 266] width 66 height 5
click at [544, 148] on icon at bounding box center [543, 148] width 4 height 4
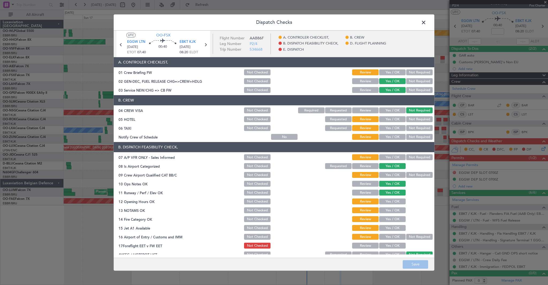
click at [417, 158] on button "Not Required" at bounding box center [419, 157] width 27 height 6
click at [418, 179] on section "B. DISPATCH FEASIBILITY CHECK, 07 A/P VFR ONLY - Sales Informed Not Checked Rev…" at bounding box center [274, 200] width 321 height 116
click at [418, 176] on button "Not Required" at bounding box center [419, 175] width 27 height 6
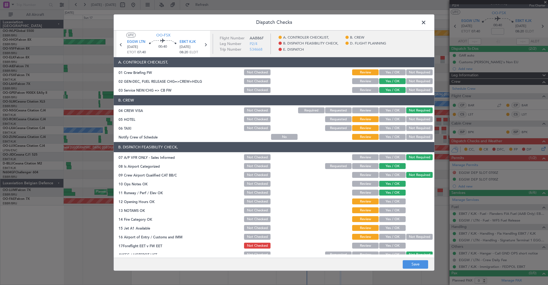
click at [391, 136] on button "Yes / OK" at bounding box center [392, 137] width 27 height 6
click at [413, 126] on button "Not Required" at bounding box center [419, 128] width 27 height 6
click at [414, 119] on button "Not Required" at bounding box center [419, 119] width 27 height 6
click at [390, 207] on div "Yes / OK" at bounding box center [392, 210] width 27 height 7
click at [393, 203] on button "Yes / OK" at bounding box center [392, 202] width 27 height 6
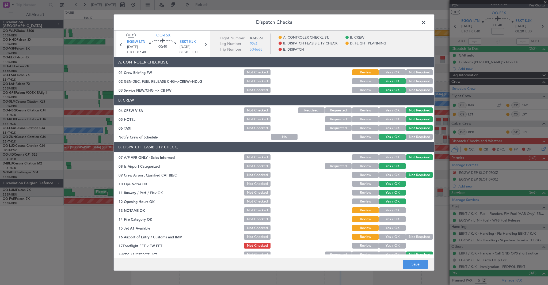
click at [393, 210] on button "Yes / OK" at bounding box center [392, 210] width 27 height 6
click at [394, 218] on button "Yes / OK" at bounding box center [392, 219] width 27 height 6
click at [397, 228] on button "Yes / OK" at bounding box center [392, 228] width 27 height 6
click at [397, 237] on button "Yes / OK" at bounding box center [392, 237] width 27 height 6
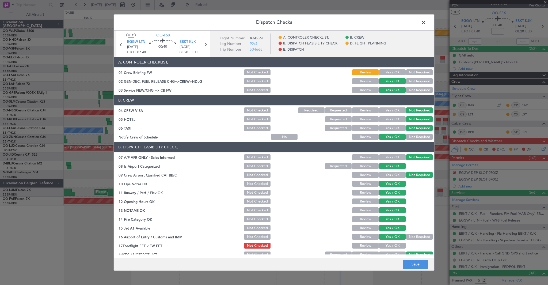
click at [397, 246] on button "Yes / OK" at bounding box center [392, 246] width 27 height 6
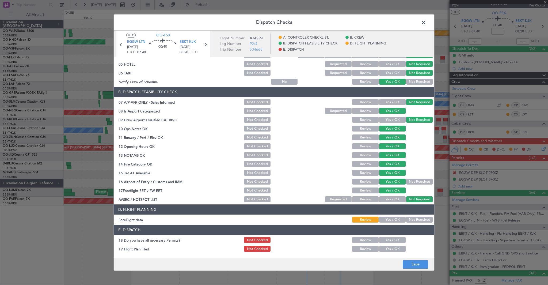
scroll to position [59, 0]
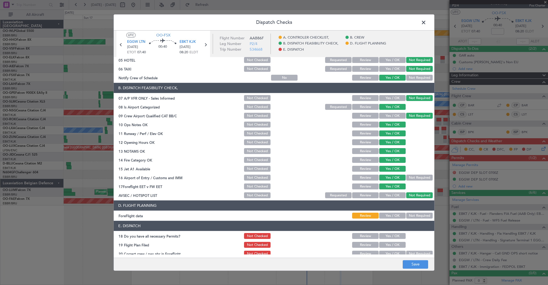
click at [396, 216] on button "Yes / OK" at bounding box center [392, 216] width 27 height 6
click at [396, 235] on button "Yes / OK" at bounding box center [392, 236] width 27 height 6
click at [395, 245] on button "Yes / OK" at bounding box center [392, 245] width 27 height 6
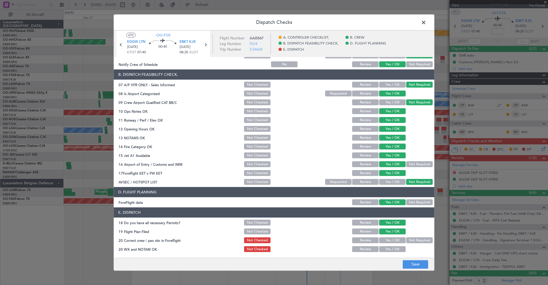
click at [395, 240] on button "Yes / OK" at bounding box center [392, 240] width 27 height 6
click at [396, 250] on button "Yes / OK" at bounding box center [392, 249] width 27 height 6
click at [421, 264] on button "Save" at bounding box center [415, 264] width 25 height 9
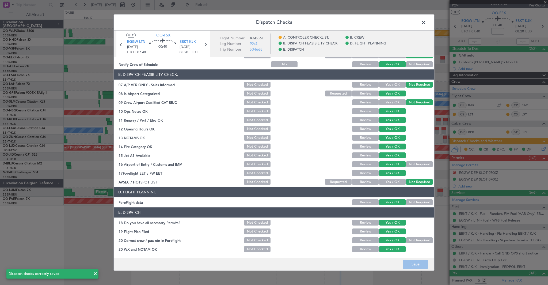
click at [427, 22] on span at bounding box center [427, 23] width 0 height 11
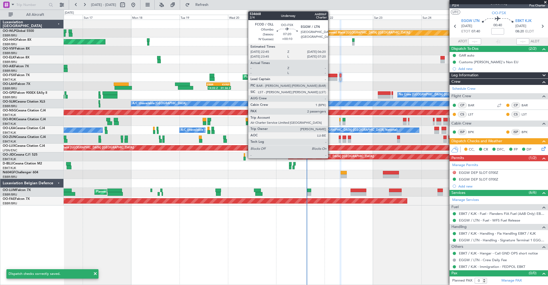
click at [331, 77] on div at bounding box center [330, 79] width 16 height 4
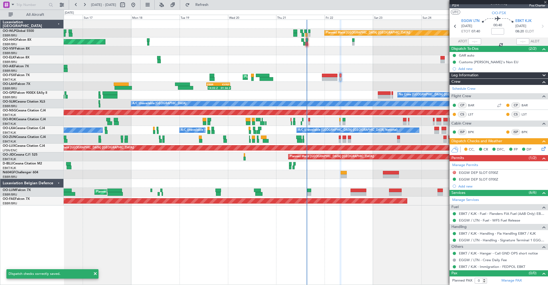
type input "+00:10"
type input "2"
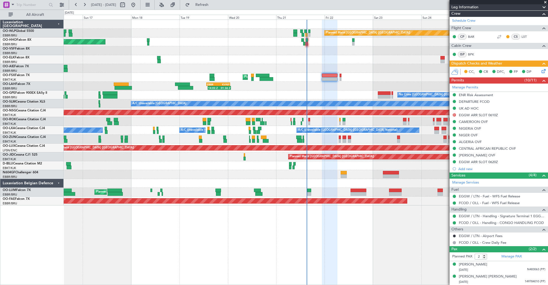
scroll to position [0, 0]
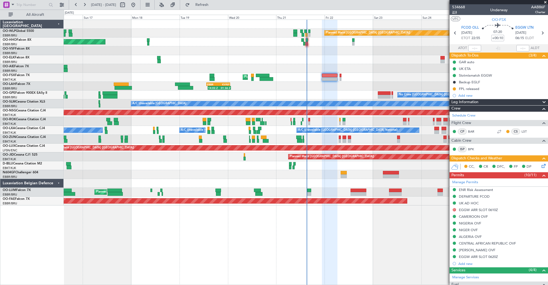
click at [456, 13] on span "2/4" at bounding box center [458, 12] width 13 height 5
click at [215, 1] on button "Refresh" at bounding box center [199, 5] width 32 height 9
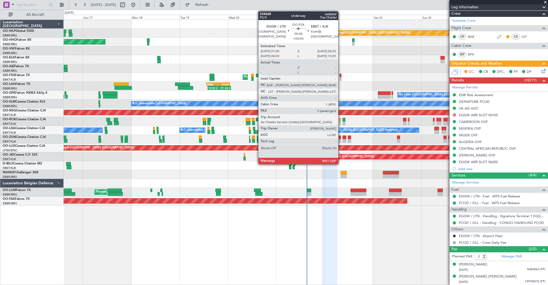
click at [341, 76] on div at bounding box center [341, 76] width 2 height 4
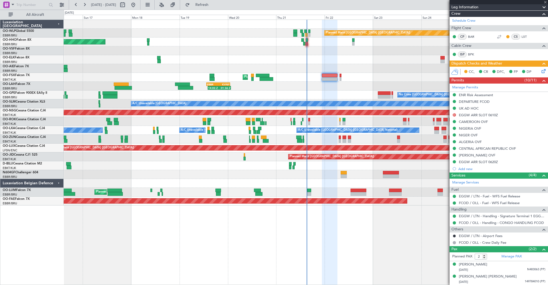
type input "0"
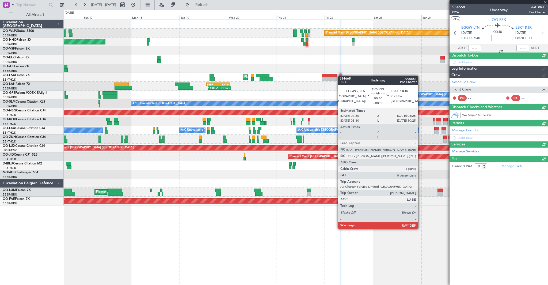
scroll to position [0, 0]
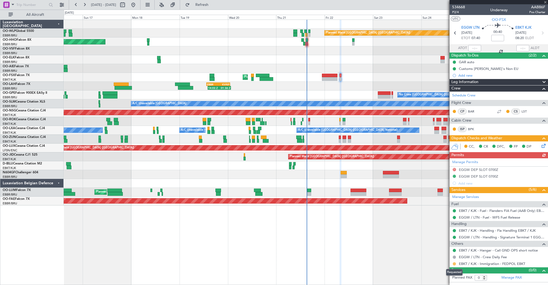
click at [455, 263] on button at bounding box center [454, 263] width 3 height 3
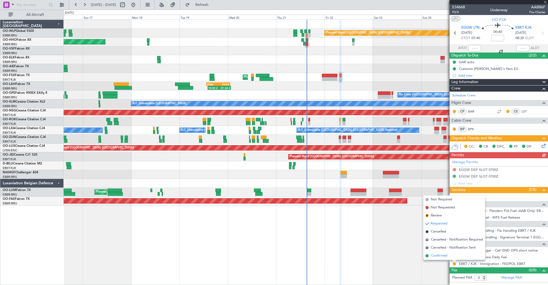
click at [439, 254] on span "Confirmed" at bounding box center [439, 255] width 17 height 5
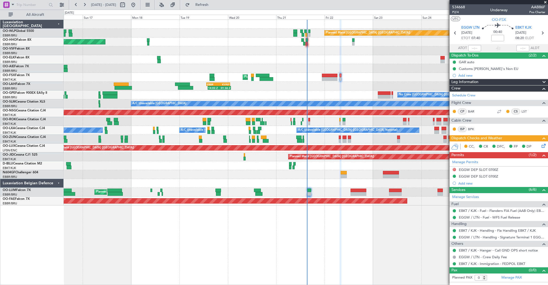
click at [542, 146] on icon at bounding box center [543, 145] width 4 height 4
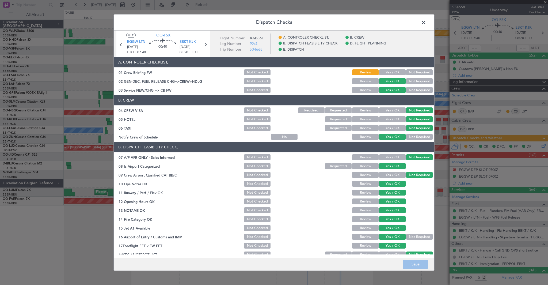
click at [388, 70] on button "Yes / OK" at bounding box center [392, 73] width 27 height 6
click at [416, 264] on button "Save" at bounding box center [415, 264] width 25 height 9
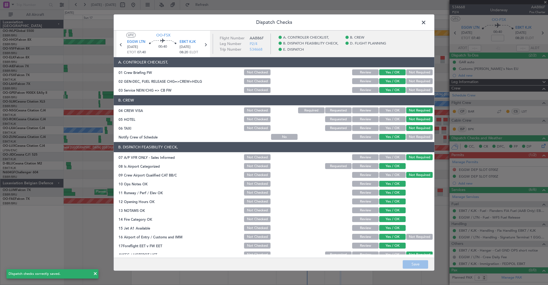
click at [427, 21] on span at bounding box center [427, 23] width 0 height 11
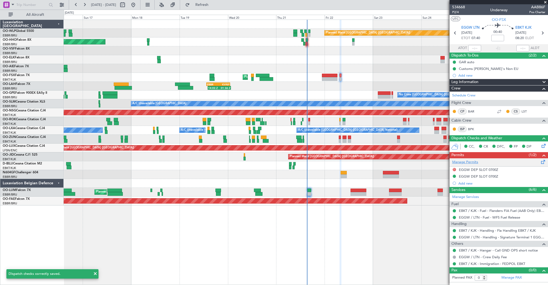
click at [474, 163] on link "Manage Permits" at bounding box center [465, 162] width 26 height 5
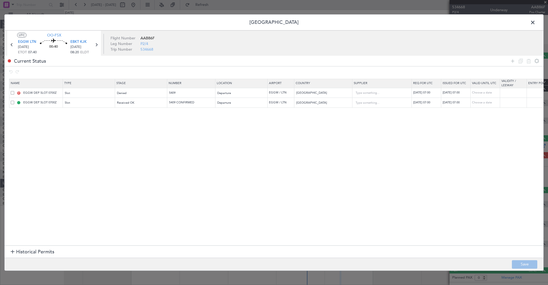
click at [12, 93] on span at bounding box center [12, 92] width 3 height 3
click at [14, 91] on input "checkbox" at bounding box center [14, 91] width 0 height 0
click at [530, 61] on icon at bounding box center [529, 61] width 6 height 6
type input "5409 CONFIRMED"
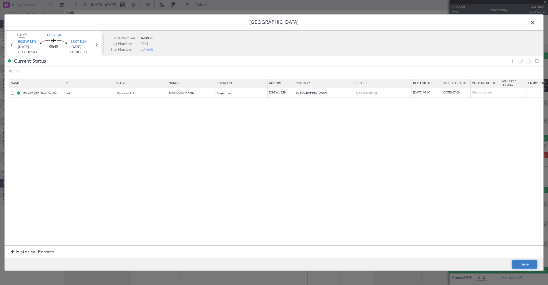
click at [525, 267] on button "Save" at bounding box center [524, 264] width 25 height 9
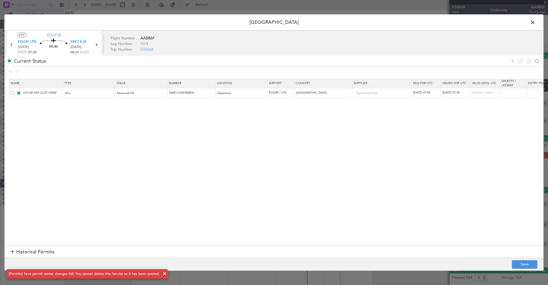
click at [536, 20] on span at bounding box center [536, 23] width 0 height 11
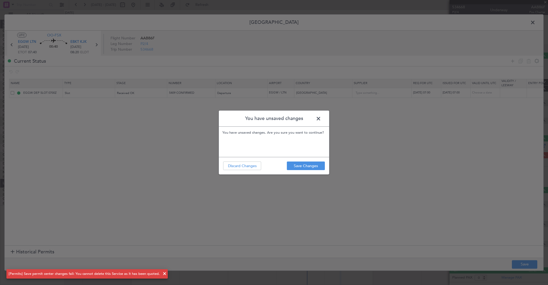
click at [321, 118] on span at bounding box center [321, 120] width 0 height 11
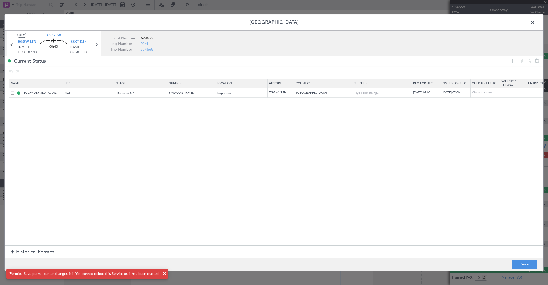
click at [536, 20] on span at bounding box center [536, 23] width 0 height 11
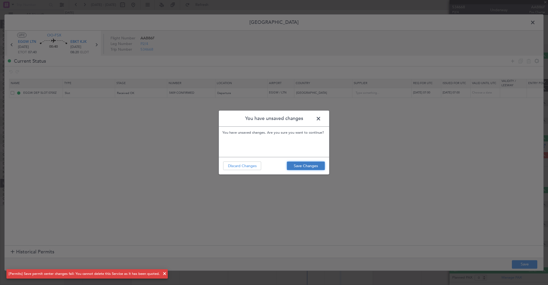
click at [315, 165] on button "Save Changes" at bounding box center [306, 165] width 38 height 9
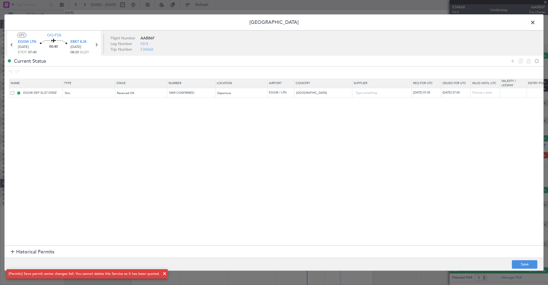
click at [536, 21] on span at bounding box center [536, 23] width 0 height 11
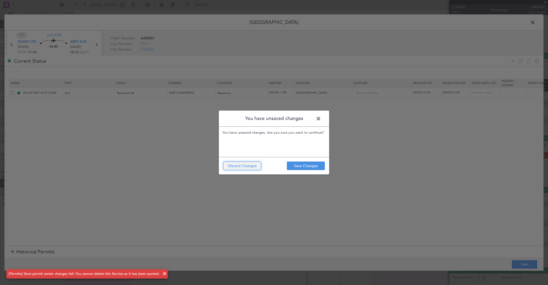
click at [238, 166] on button "Discard Changes" at bounding box center [242, 165] width 38 height 9
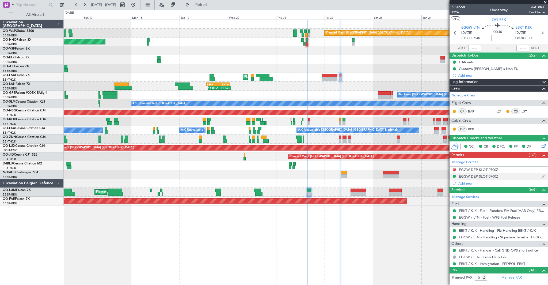
click at [475, 178] on div "EGGW DEP SLOT 0700Z" at bounding box center [499, 176] width 99 height 7
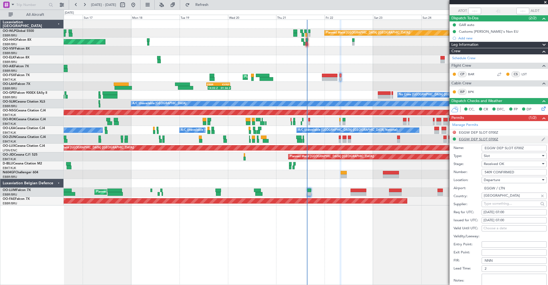
scroll to position [37, 0]
click at [513, 210] on div "22/08/2025 07:00" at bounding box center [514, 211] width 61 height 5
select select "8"
select select "2025"
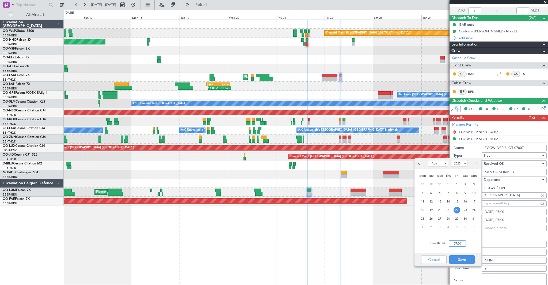
click at [460, 245] on input "07:00" at bounding box center [457, 243] width 17 height 6
click at [434, 261] on button "Cancel" at bounding box center [433, 259] width 25 height 9
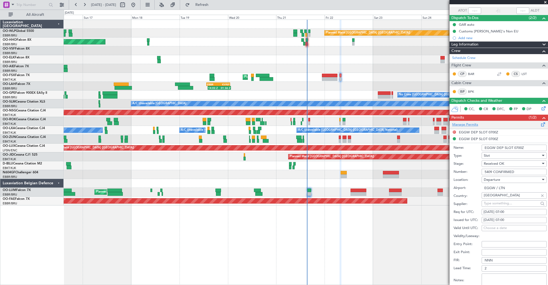
click at [473, 125] on link "Manage Permits" at bounding box center [465, 124] width 26 height 5
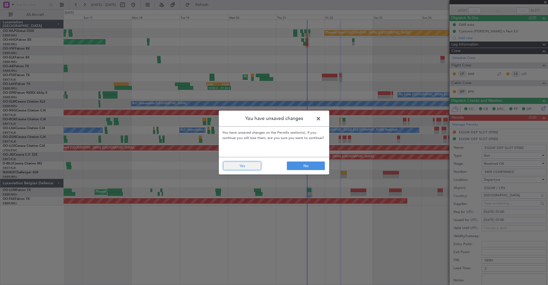
click at [256, 166] on button "Yes" at bounding box center [242, 165] width 38 height 9
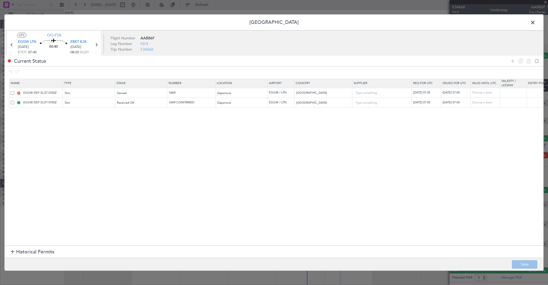
scroll to position [0, 0]
click at [11, 103] on span at bounding box center [12, 102] width 3 height 3
click at [14, 101] on input "checkbox" at bounding box center [14, 101] width 0 height 0
click at [530, 58] on icon at bounding box center [529, 61] width 6 height 6
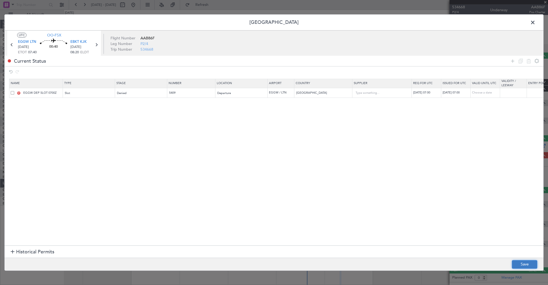
click at [521, 263] on button "Save" at bounding box center [524, 264] width 25 height 9
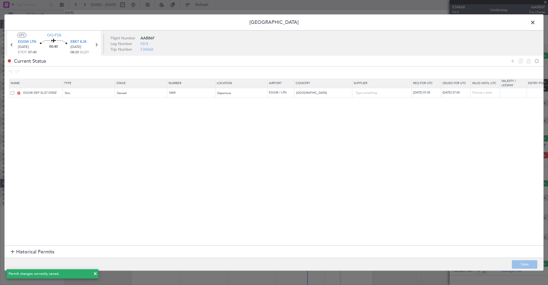
click at [434, 94] on div "22/08/2025 07:00" at bounding box center [427, 93] width 28 height 5
select select "8"
select select "2025"
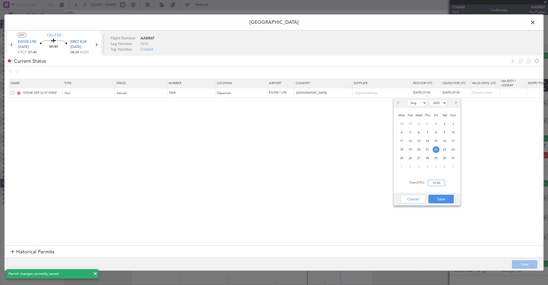
click at [439, 184] on input "07:00" at bounding box center [436, 183] width 17 height 6
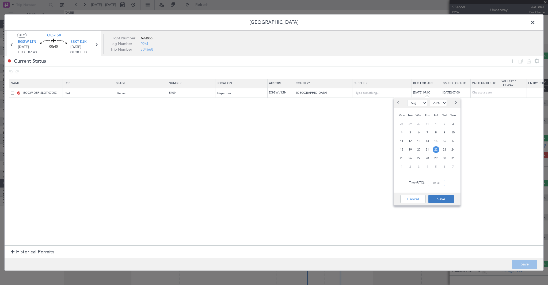
type input "07:30"
click at [443, 196] on button "Save" at bounding box center [441, 199] width 25 height 9
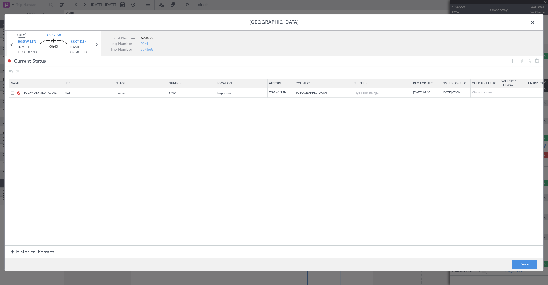
click at [460, 92] on div "22/08/2025 07:00" at bounding box center [457, 93] width 28 height 5
select select "8"
select select "2025"
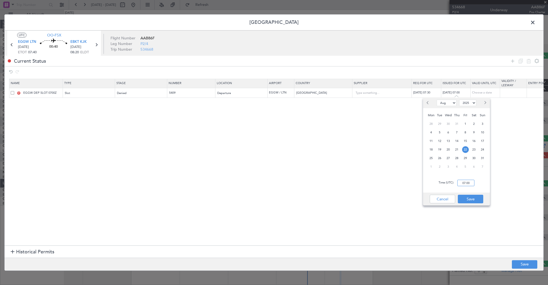
click at [468, 182] on input "07:00" at bounding box center [466, 183] width 17 height 6
type input "07:30"
click at [479, 198] on button "Save" at bounding box center [470, 199] width 25 height 9
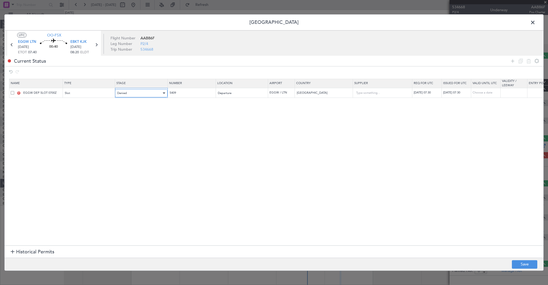
click at [142, 95] on div "Denied" at bounding box center [139, 93] width 44 height 8
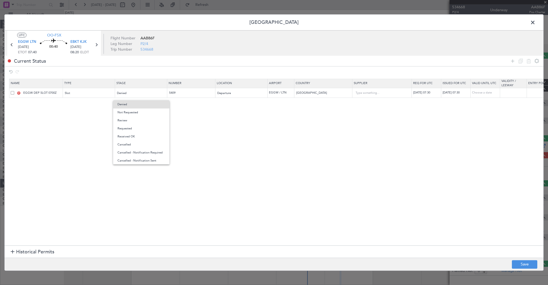
click at [144, 138] on span "Received OK" at bounding box center [142, 137] width 48 height 8
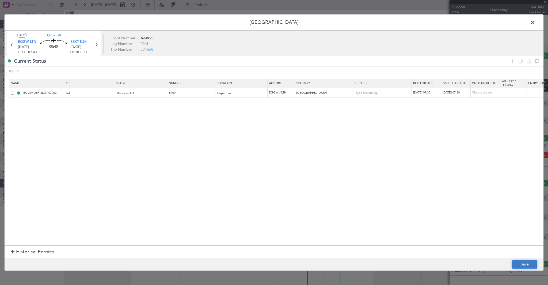
click at [519, 264] on button "Save" at bounding box center [524, 264] width 25 height 9
type input "EGGW DEP SLOT 0730Z"
click at [536, 23] on span at bounding box center [536, 23] width 0 height 11
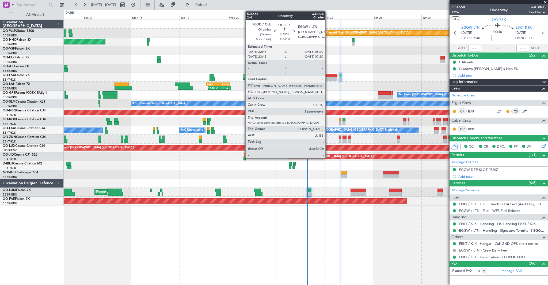
click at [328, 75] on div at bounding box center [330, 76] width 16 height 4
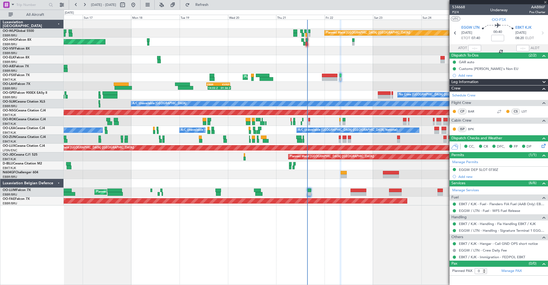
type input "+00:10"
type input "2"
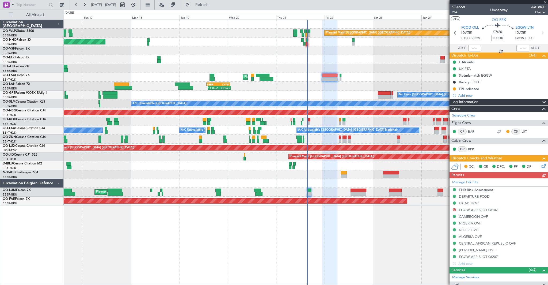
click at [544, 165] on icon at bounding box center [543, 165] width 4 height 4
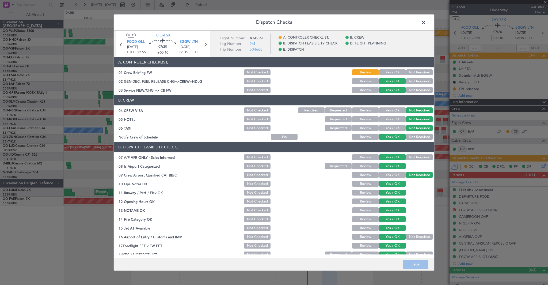
click at [397, 72] on button "Yes / OK" at bounding box center [392, 73] width 27 height 6
click at [419, 261] on button "Save" at bounding box center [415, 264] width 25 height 9
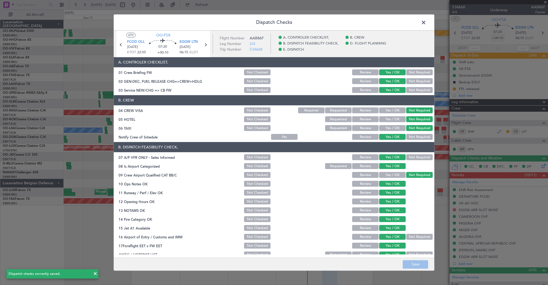
click at [427, 22] on span at bounding box center [427, 23] width 0 height 11
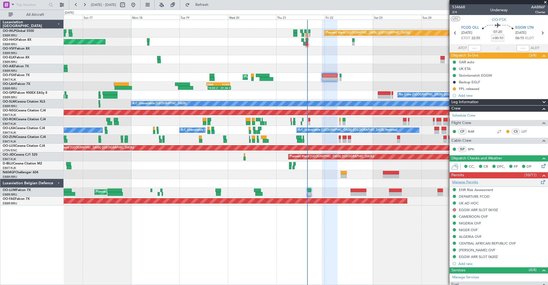
click at [467, 183] on link "Manage Permits" at bounding box center [465, 182] width 26 height 5
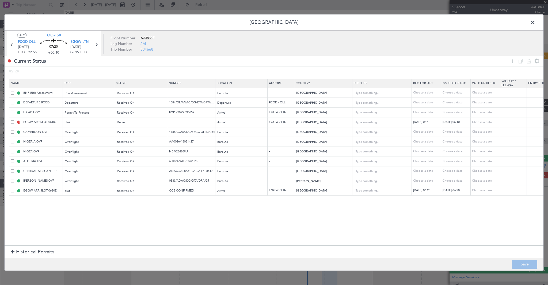
click at [13, 124] on div "D EGGW ARR SLOT 0610Z" at bounding box center [37, 122] width 52 height 5
click at [13, 121] on span at bounding box center [12, 121] width 3 height 3
click at [14, 120] on input "checkbox" at bounding box center [14, 120] width 0 height 0
click at [529, 63] on icon at bounding box center [529, 61] width 6 height 6
type input "CAMEROON OVF"
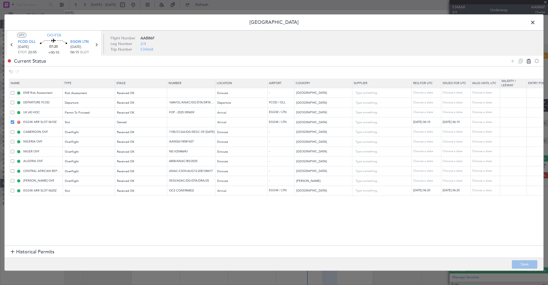
type input "1185/CCAA/DG/SEGC OF [DATE]"
type input "[GEOGRAPHIC_DATA]"
type input "NIGERIA OVF"
type input "AA0026/18081427"
type input "[GEOGRAPHIC_DATA]"
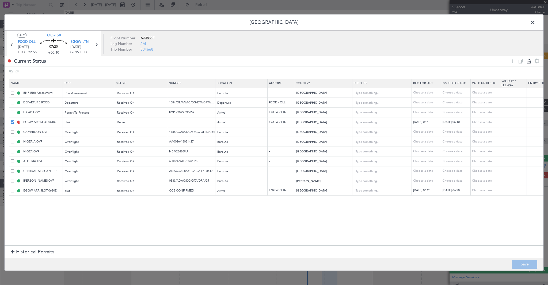
type input "NIGER OVF"
type input "NE-V254869U"
type input "[GEOGRAPHIC_DATA]"
type input "ALGERIA OVF"
type input "6808/ANAC/BS/2025"
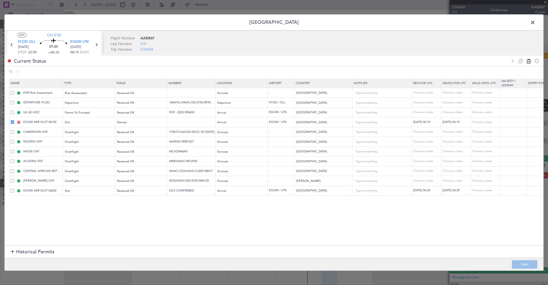
type input "[GEOGRAPHIC_DATA]"
type input "CENTRAL AFRICAN REPUBLIC OVF"
type input "ANAC-CSOV-AUG12-20E108417"
type input "[GEOGRAPHIC_DATA]"
type input "[PERSON_NAME] OVF"
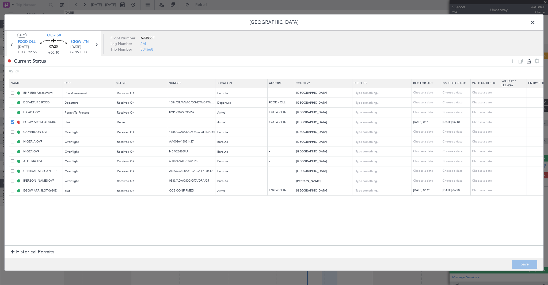
type input "0533/ADAC/DG/DTA/DRA/25"
type input "[PERSON_NAME]"
type input "EGGW ARR SLOT 0620Z"
type input "OCS CONFIRMED"
type input "[GEOGRAPHIC_DATA]"
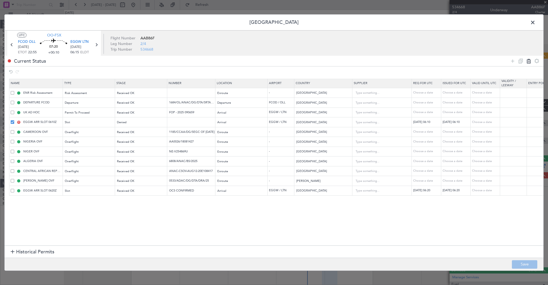
type input "2"
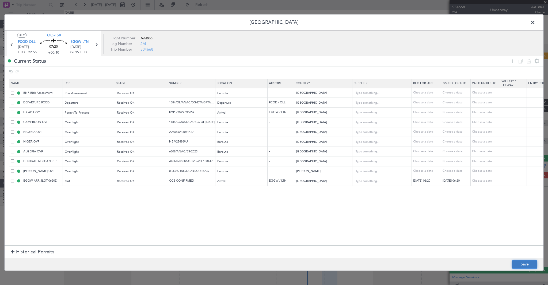
click at [523, 263] on button "Save" at bounding box center [524, 264] width 25 height 9
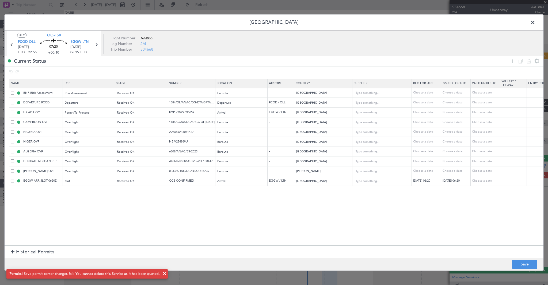
click at [536, 25] on span at bounding box center [536, 23] width 0 height 11
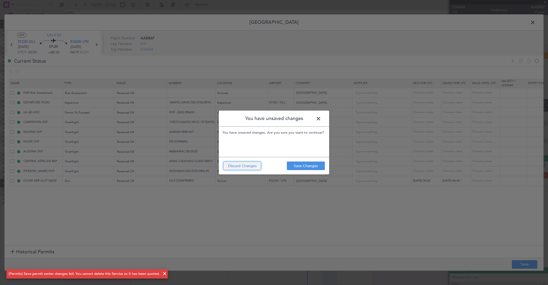
click at [235, 168] on button "Discard Changes" at bounding box center [242, 165] width 38 height 9
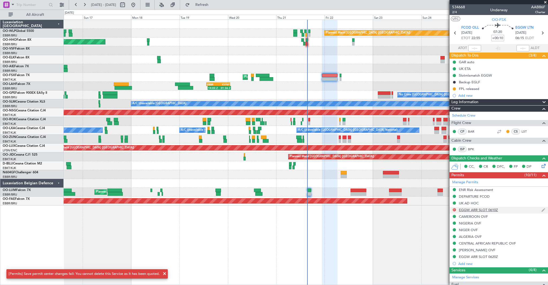
click at [491, 209] on div "EGGW ARR SLOT 0610Z" at bounding box center [478, 209] width 39 height 5
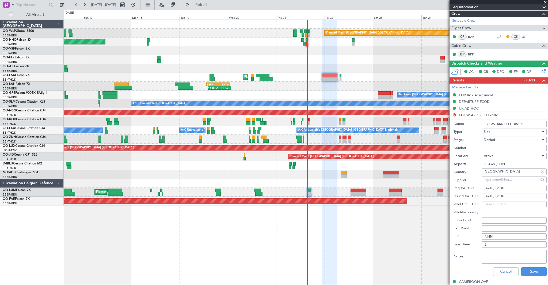
scroll to position [95, 0]
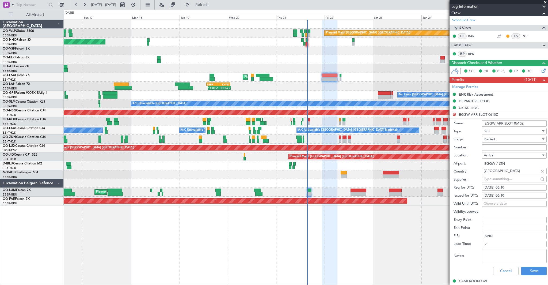
click at [510, 186] on div "22/08/2025 06:10" at bounding box center [514, 187] width 61 height 5
select select "8"
select select "2025"
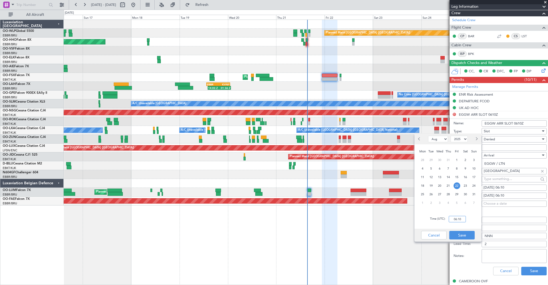
click at [460, 220] on input "06:10" at bounding box center [457, 219] width 17 height 6
type input "06:20"
click at [470, 235] on button "Save" at bounding box center [462, 235] width 25 height 9
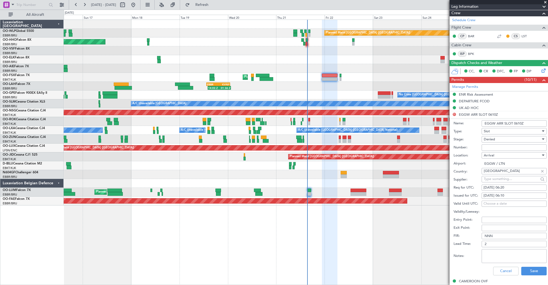
click at [511, 193] on div "22/08/2025 06:10" at bounding box center [514, 195] width 61 height 5
select select "8"
select select "2025"
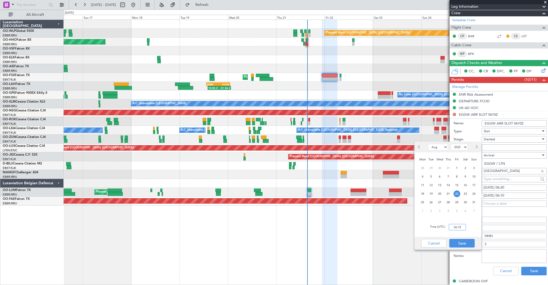
click at [459, 227] on input "06:10" at bounding box center [457, 227] width 17 height 6
type input "06:20"
click at [464, 241] on button "Save" at bounding box center [462, 243] width 25 height 9
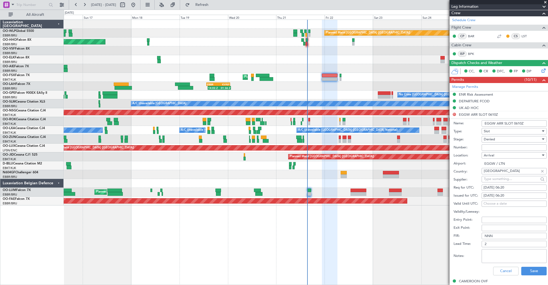
click at [501, 147] on input "Number:" at bounding box center [514, 147] width 65 height 6
type input "OCS CONFIRMED"
click at [533, 268] on button "Save" at bounding box center [534, 271] width 25 height 9
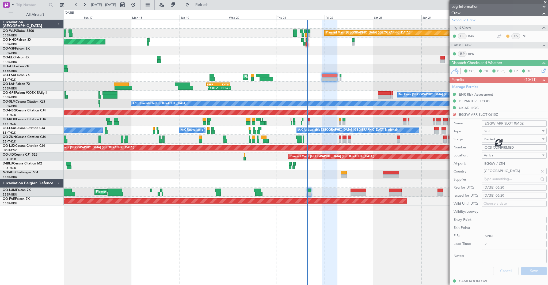
scroll to position [95, 0]
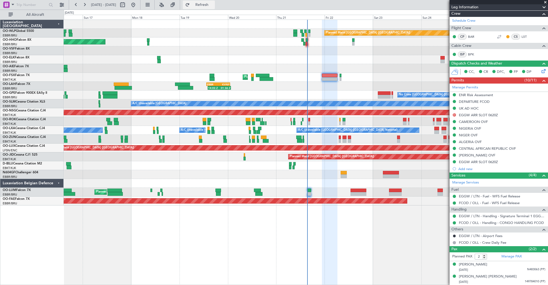
click at [213, 3] on span "Refresh" at bounding box center [202, 5] width 22 height 4
click at [474, 115] on div "EGGW ARR SLOT 0620Z" at bounding box center [478, 115] width 39 height 5
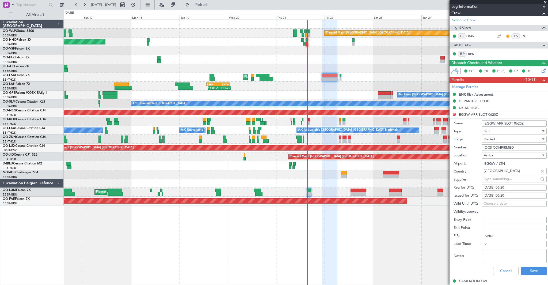
click at [504, 140] on div "Denied" at bounding box center [512, 139] width 57 height 8
click at [502, 184] on span "Received OK" at bounding box center [511, 182] width 60 height 8
click at [530, 271] on button "Save" at bounding box center [534, 271] width 25 height 9
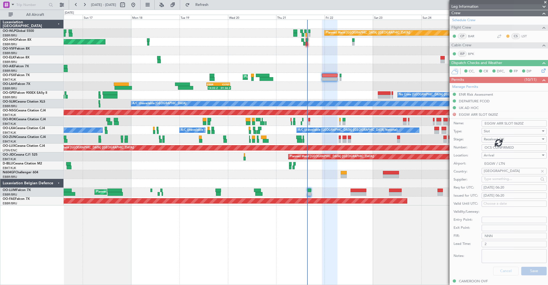
scroll to position [95, 0]
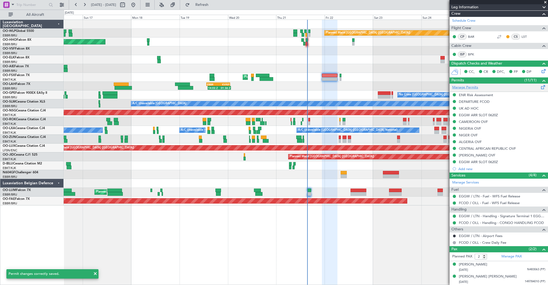
click at [469, 87] on link "Manage Permits" at bounding box center [465, 87] width 26 height 5
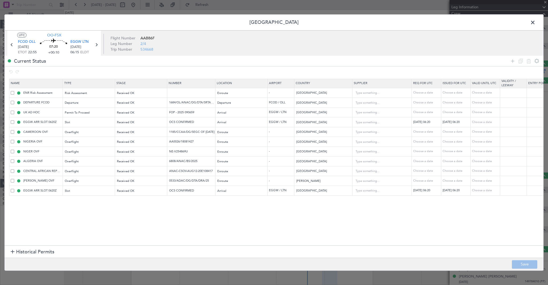
click at [13, 189] on span at bounding box center [12, 190] width 3 height 3
click at [14, 189] on input "checkbox" at bounding box center [14, 189] width 0 height 0
click at [529, 58] on icon at bounding box center [529, 61] width 6 height 6
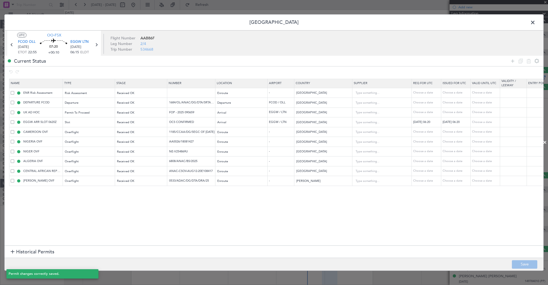
scroll to position [88, 0]
click at [536, 20] on span at bounding box center [536, 23] width 0 height 11
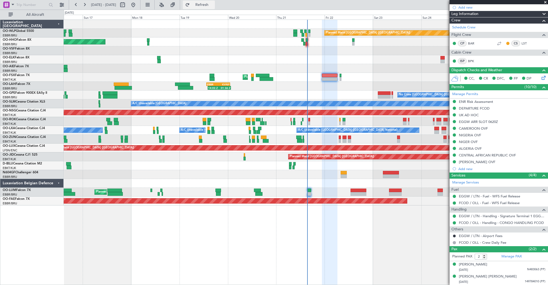
click at [213, 3] on span "Refresh" at bounding box center [202, 5] width 22 height 4
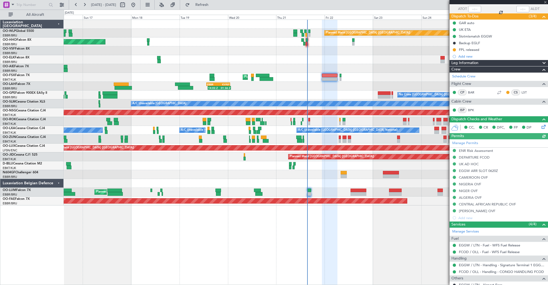
scroll to position [0, 0]
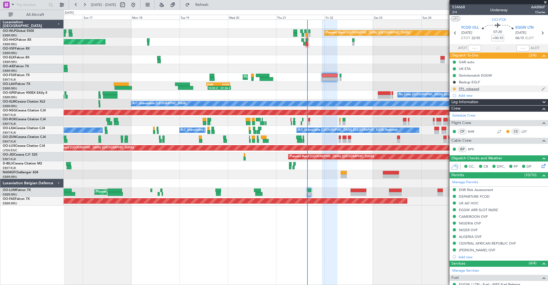
click at [455, 88] on button at bounding box center [454, 88] width 3 height 3
click at [452, 112] on span "Completed" at bounding box center [457, 112] width 18 height 5
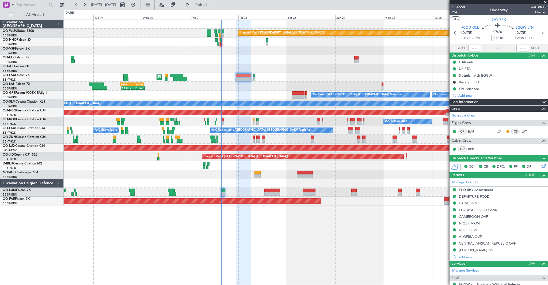
click at [166, 43] on div "AOG Maint Geneva (Cointrin)" at bounding box center [306, 41] width 484 height 9
click at [212, 5] on span "Refresh" at bounding box center [202, 5] width 22 height 4
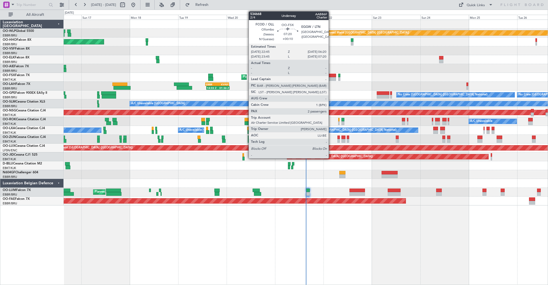
click at [331, 75] on div at bounding box center [329, 76] width 16 height 4
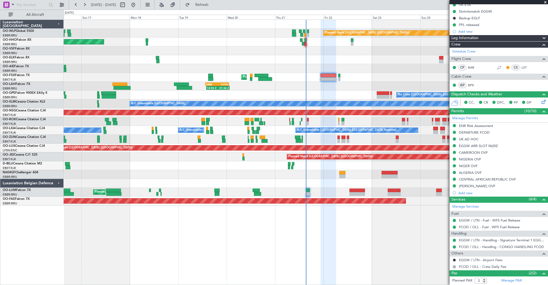
scroll to position [88, 0]
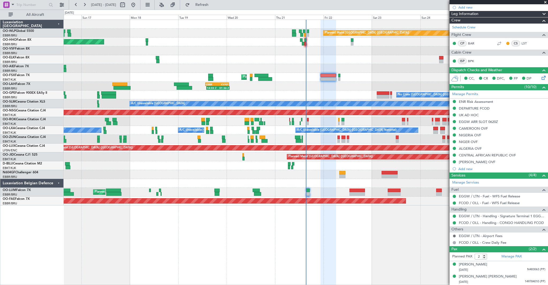
click at [455, 236] on button at bounding box center [454, 235] width 3 height 3
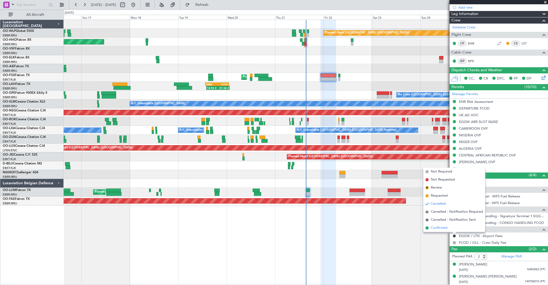
click at [445, 229] on span "Confirmed" at bounding box center [439, 227] width 17 height 5
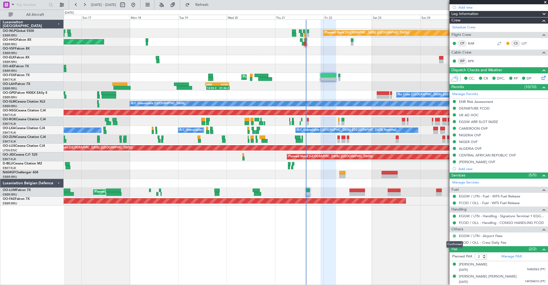
click at [456, 235] on button at bounding box center [454, 235] width 3 height 3
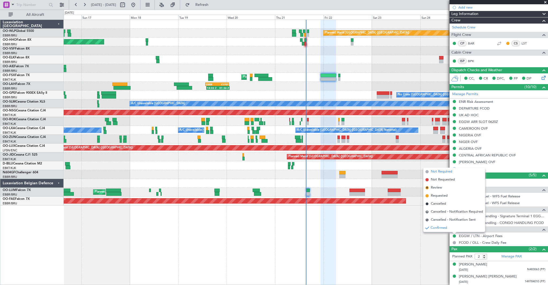
click at [446, 171] on span "Not Required" at bounding box center [441, 171] width 21 height 5
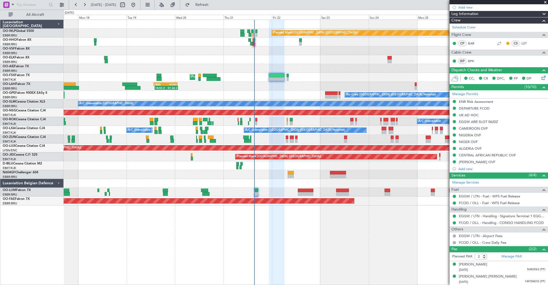
click at [327, 72] on div at bounding box center [306, 68] width 484 height 9
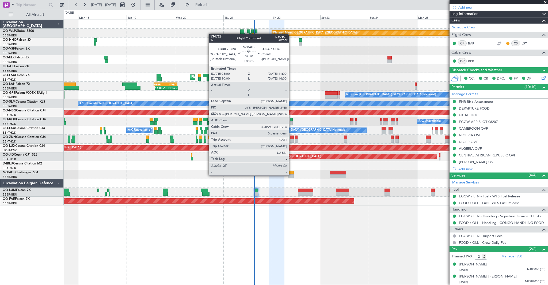
click at [291, 175] on div at bounding box center [291, 176] width 6 height 4
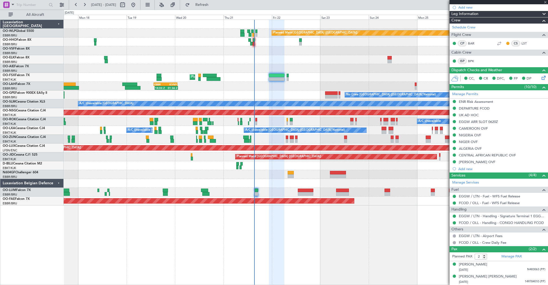
type input "+00:05"
type input "0"
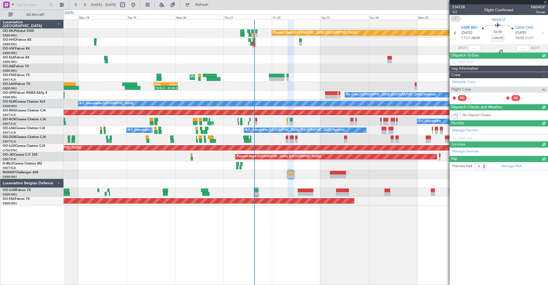
scroll to position [0, 0]
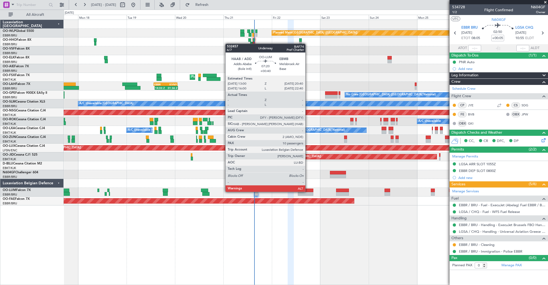
click at [308, 191] on div at bounding box center [306, 190] width 16 height 4
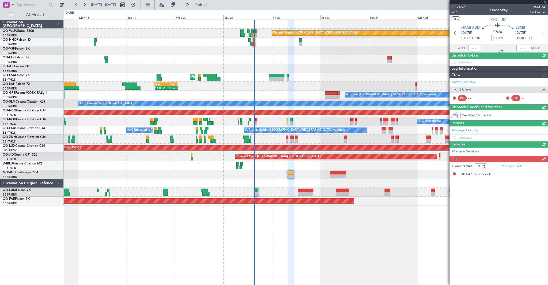
type input "+00:40"
type input "10"
